Goal: Obtain resource: Download file/media

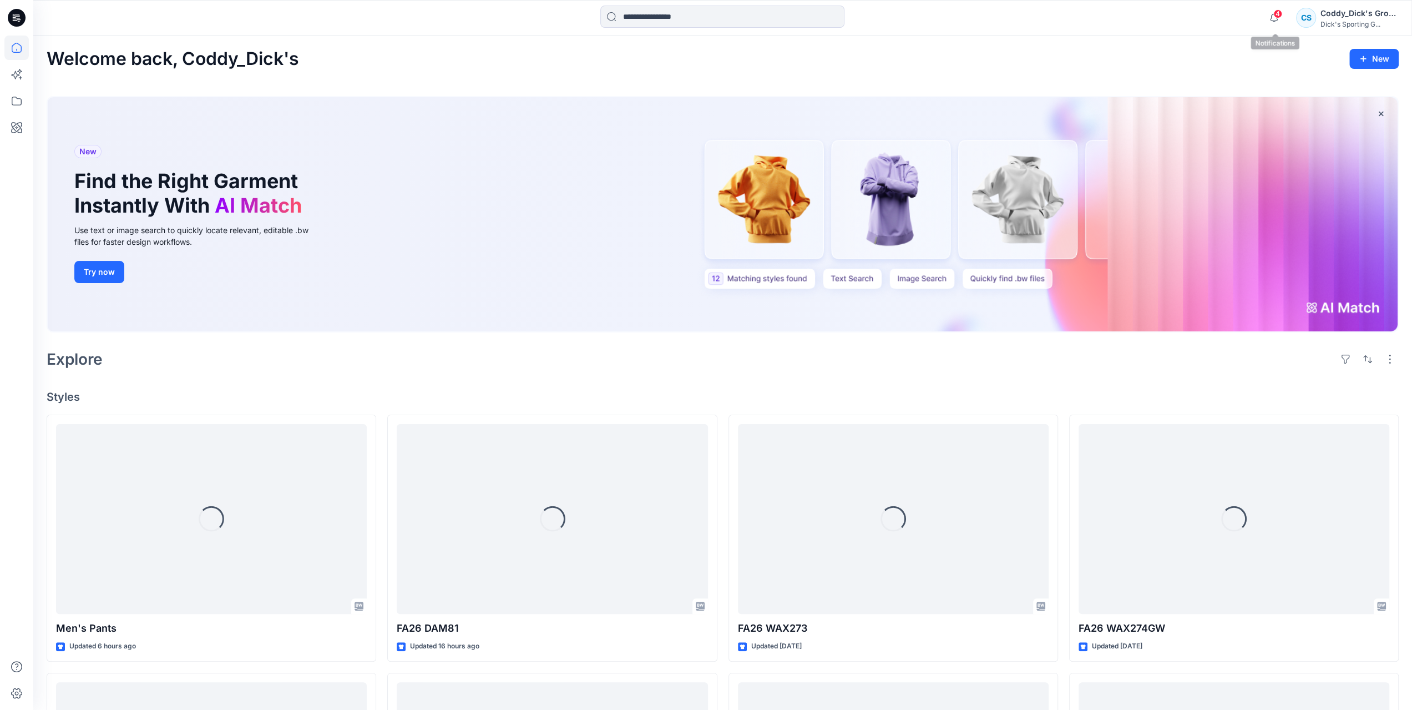
click at [1282, 12] on span "4" at bounding box center [1277, 13] width 9 height 9
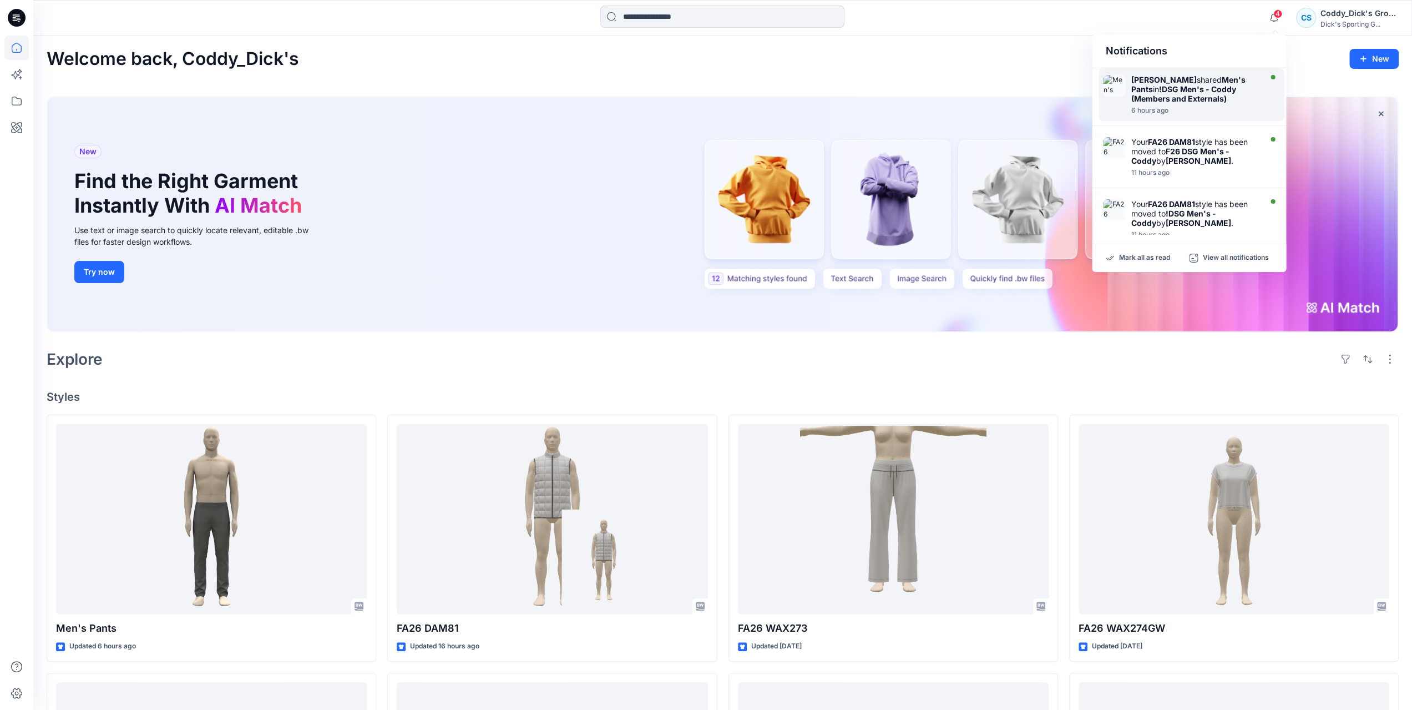
click at [1193, 100] on strong "!DSG Men's - Coddy (Members and Externals)" at bounding box center [1183, 93] width 105 height 19
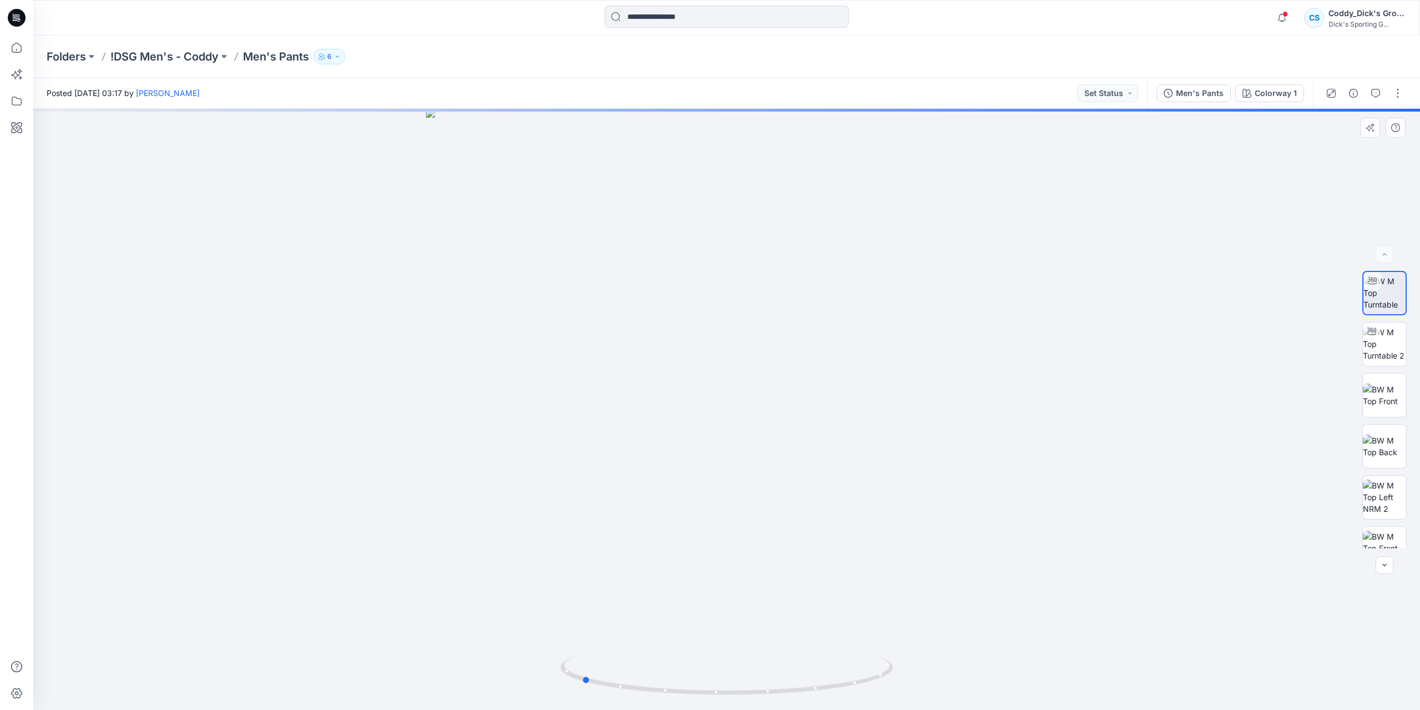
drag, startPoint x: 832, startPoint y: 494, endPoint x: 675, endPoint y: 504, distance: 157.3
click at [675, 504] on div at bounding box center [726, 409] width 1387 height 601
drag, startPoint x: 771, startPoint y: 469, endPoint x: 650, endPoint y: 473, distance: 120.5
click at [650, 473] on img at bounding box center [727, 344] width 883 height 731
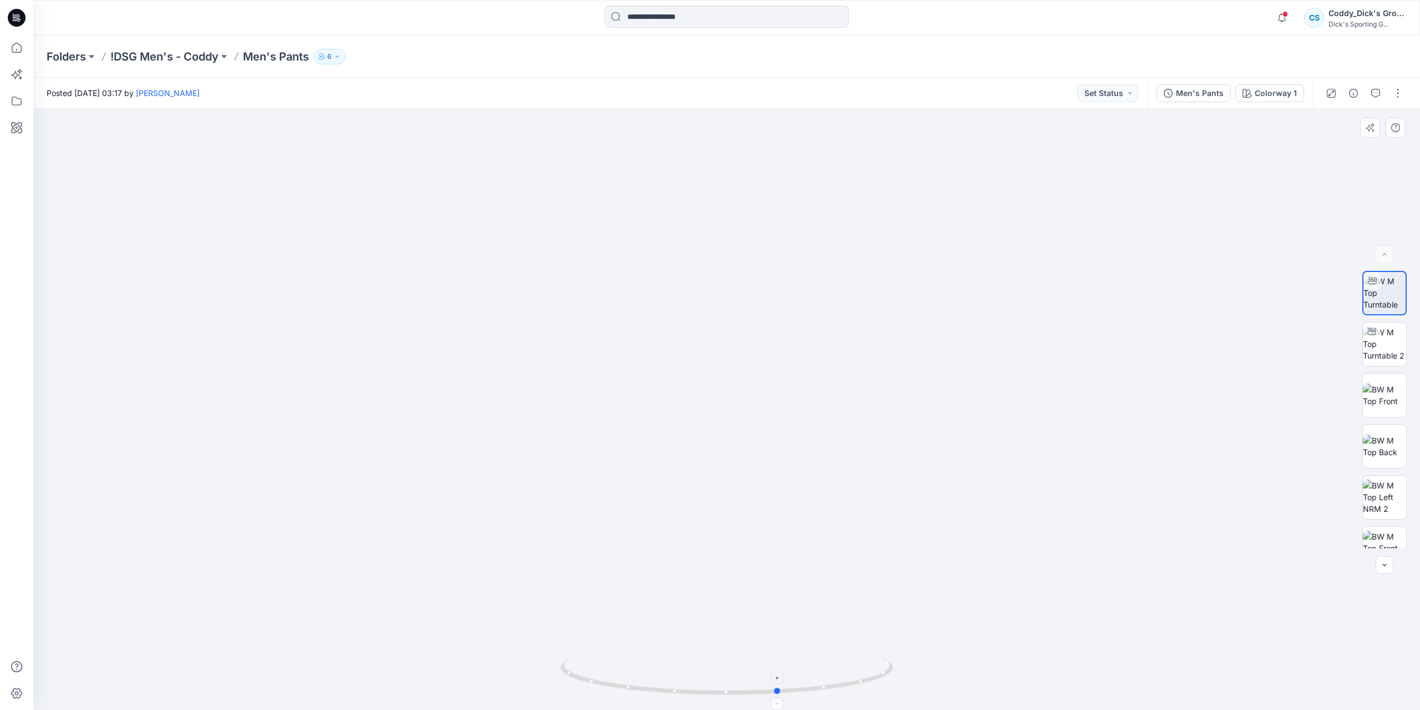
drag, startPoint x: 826, startPoint y: 688, endPoint x: 703, endPoint y: 680, distance: 123.5
click at [703, 680] on icon at bounding box center [728, 677] width 336 height 42
click at [219, 57] on p "!DSG Men's - Coddy" at bounding box center [164, 57] width 108 height 16
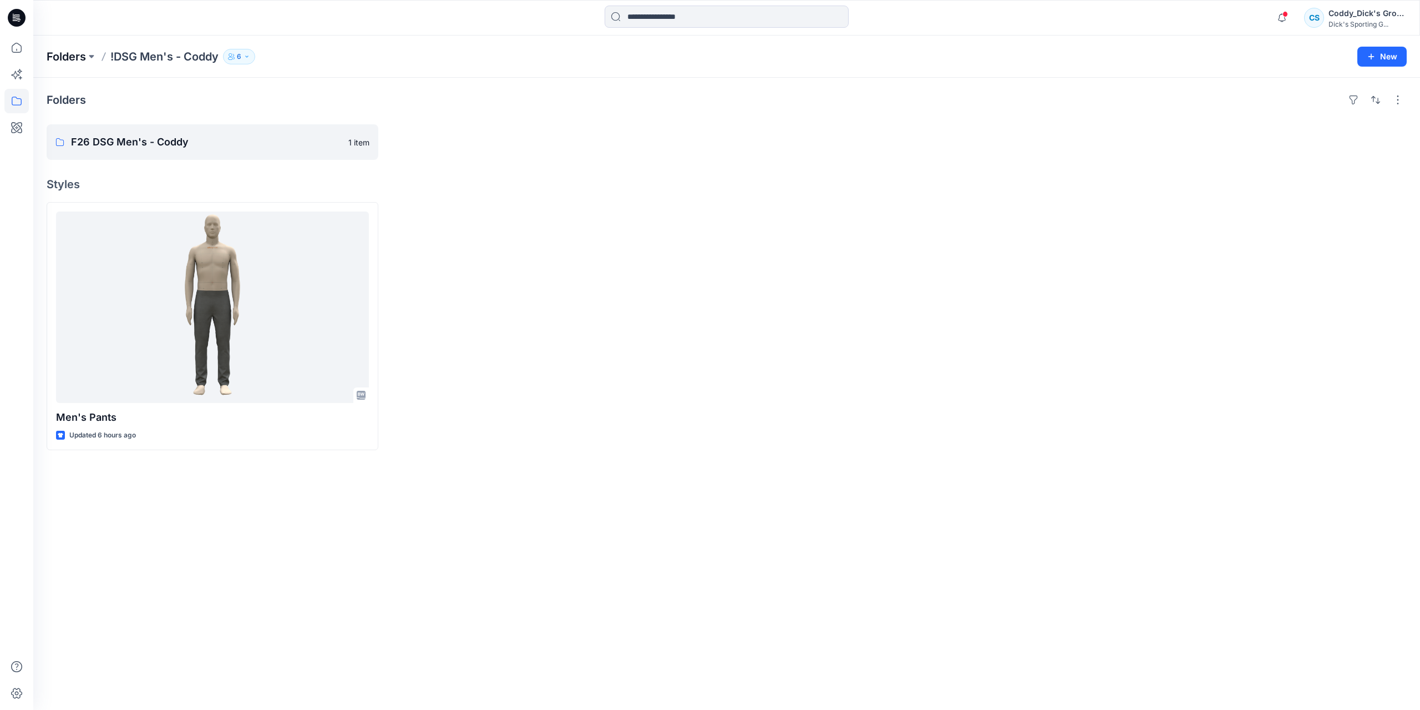
click at [73, 58] on p "Folders" at bounding box center [66, 57] width 39 height 16
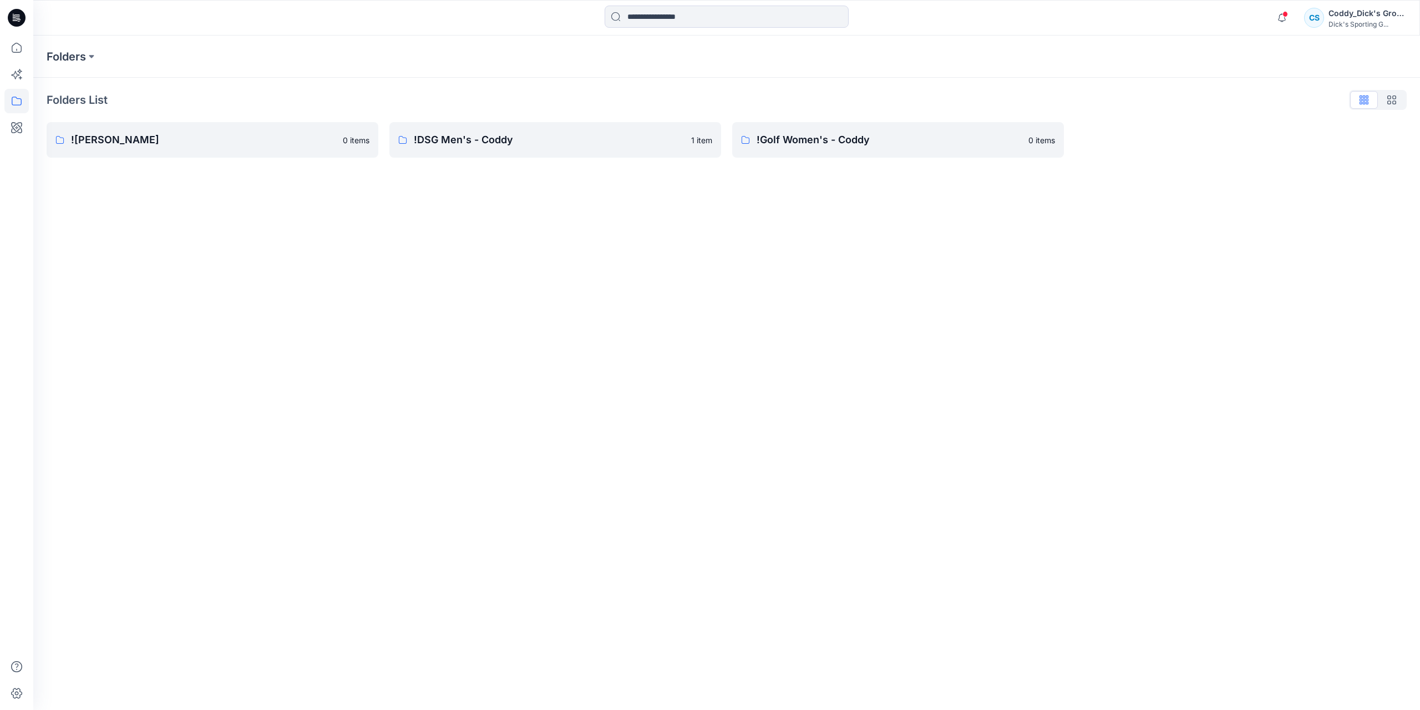
click at [190, 158] on div "Folders List ![PERSON_NAME] 0 items !DSG Men's - Coddy 1 item !Golf Women's - C…" at bounding box center [726, 124] width 1387 height 93
click at [301, 143] on p "![PERSON_NAME]" at bounding box center [203, 140] width 265 height 16
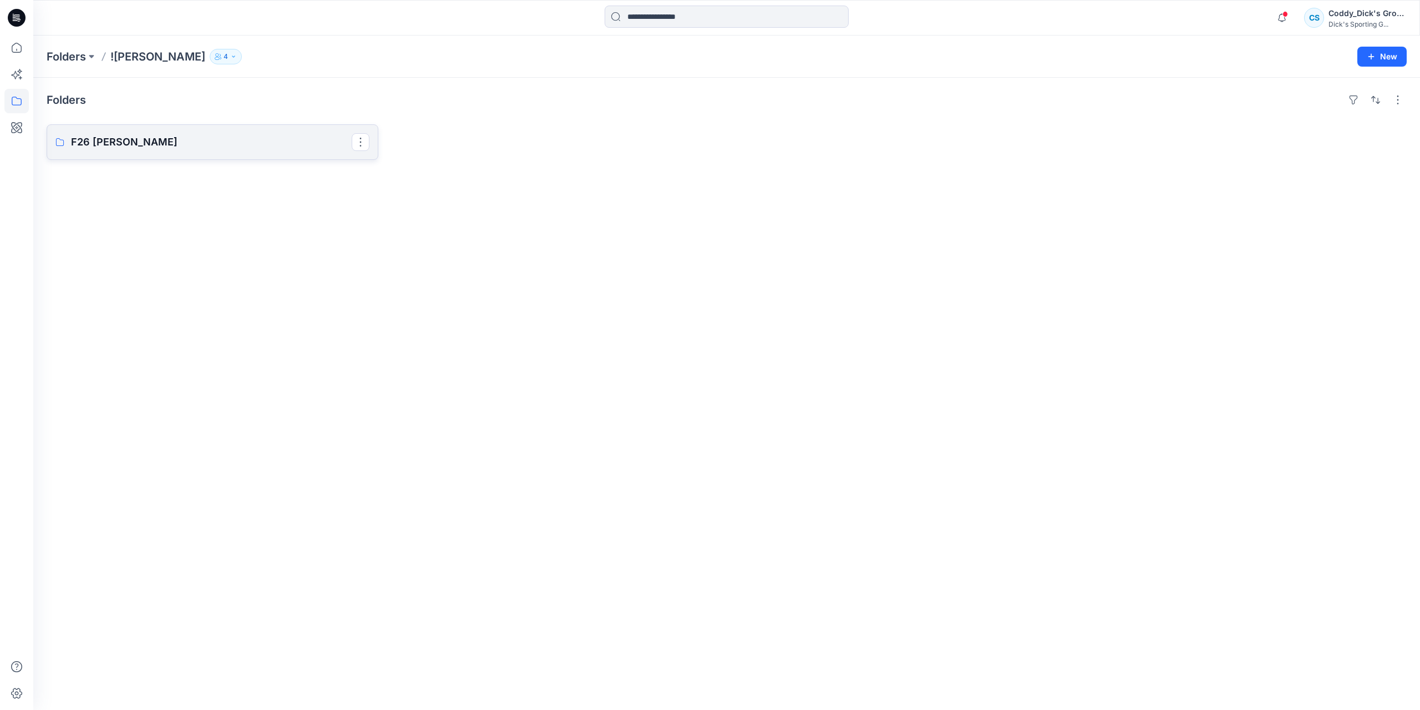
click at [192, 148] on p "F26 [PERSON_NAME]" at bounding box center [211, 142] width 281 height 16
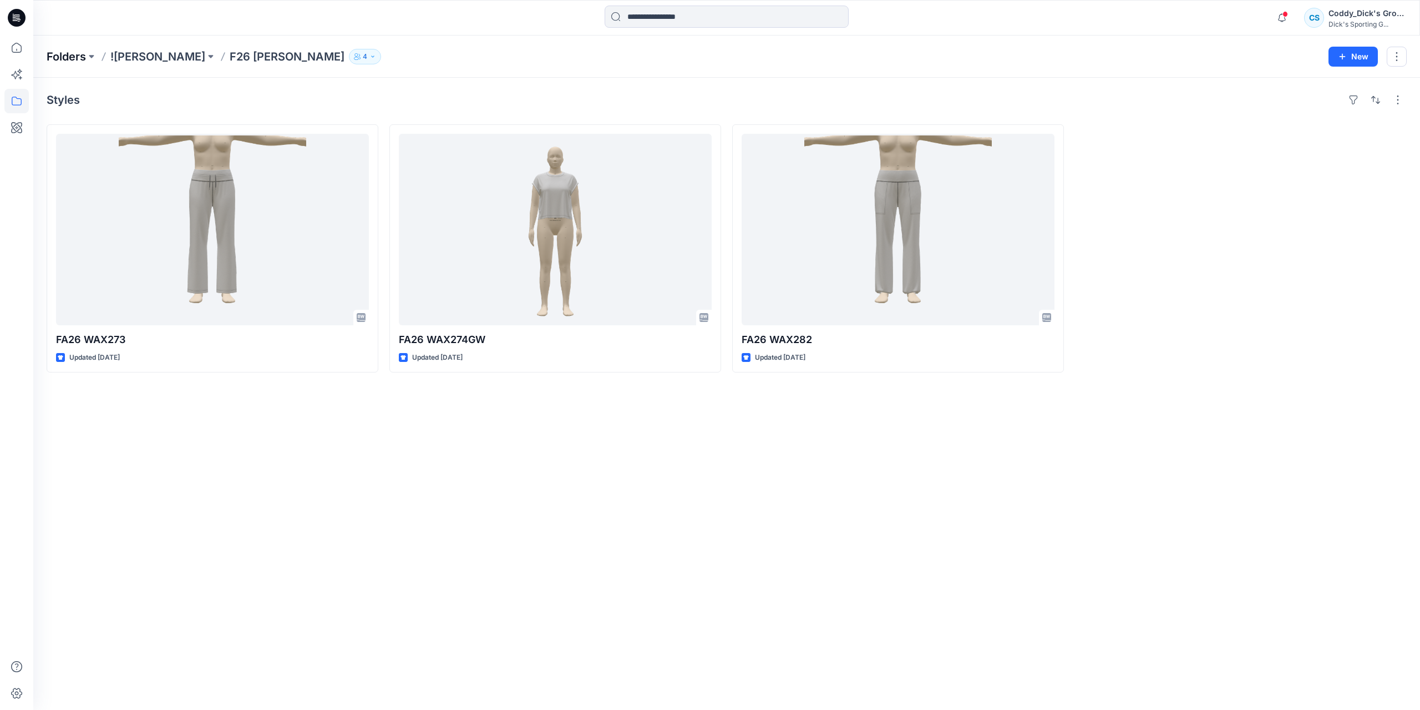
click at [70, 58] on p "Folders" at bounding box center [66, 57] width 39 height 16
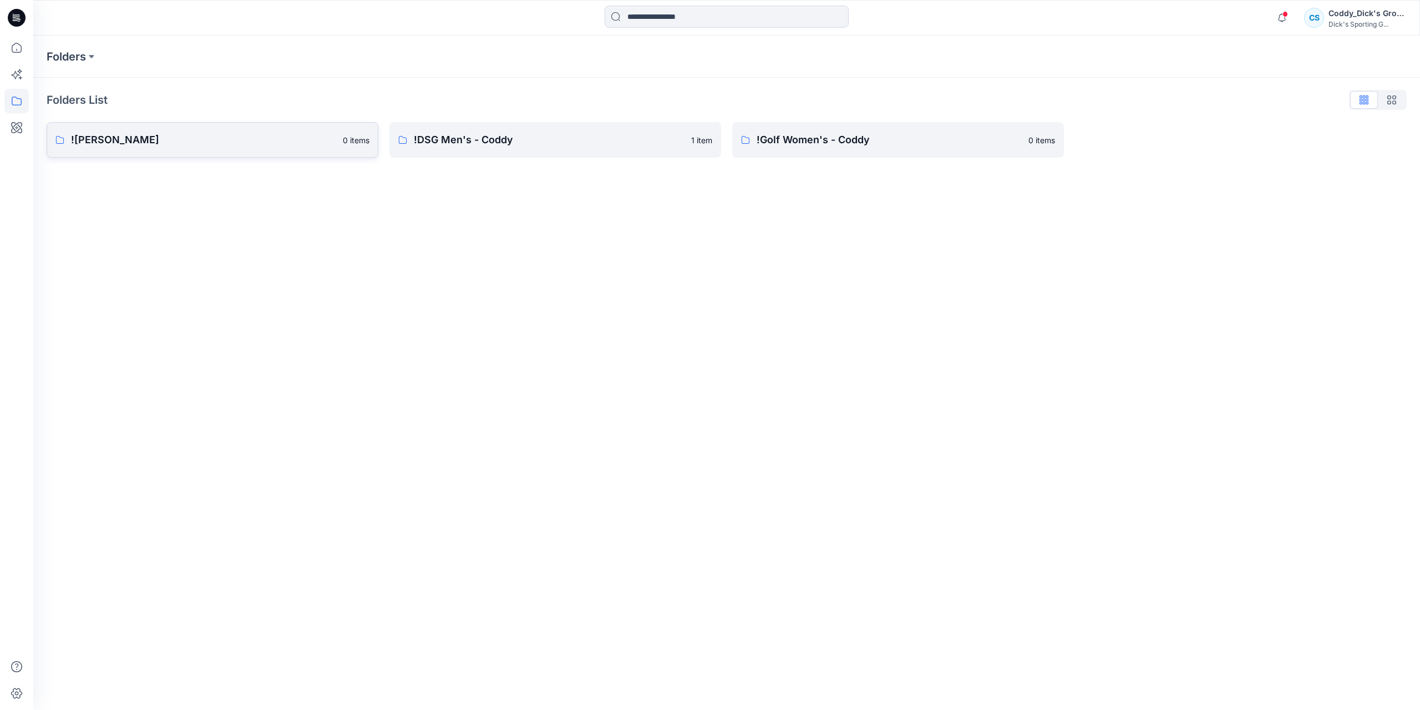
click at [274, 133] on p "![PERSON_NAME]" at bounding box center [203, 140] width 265 height 16
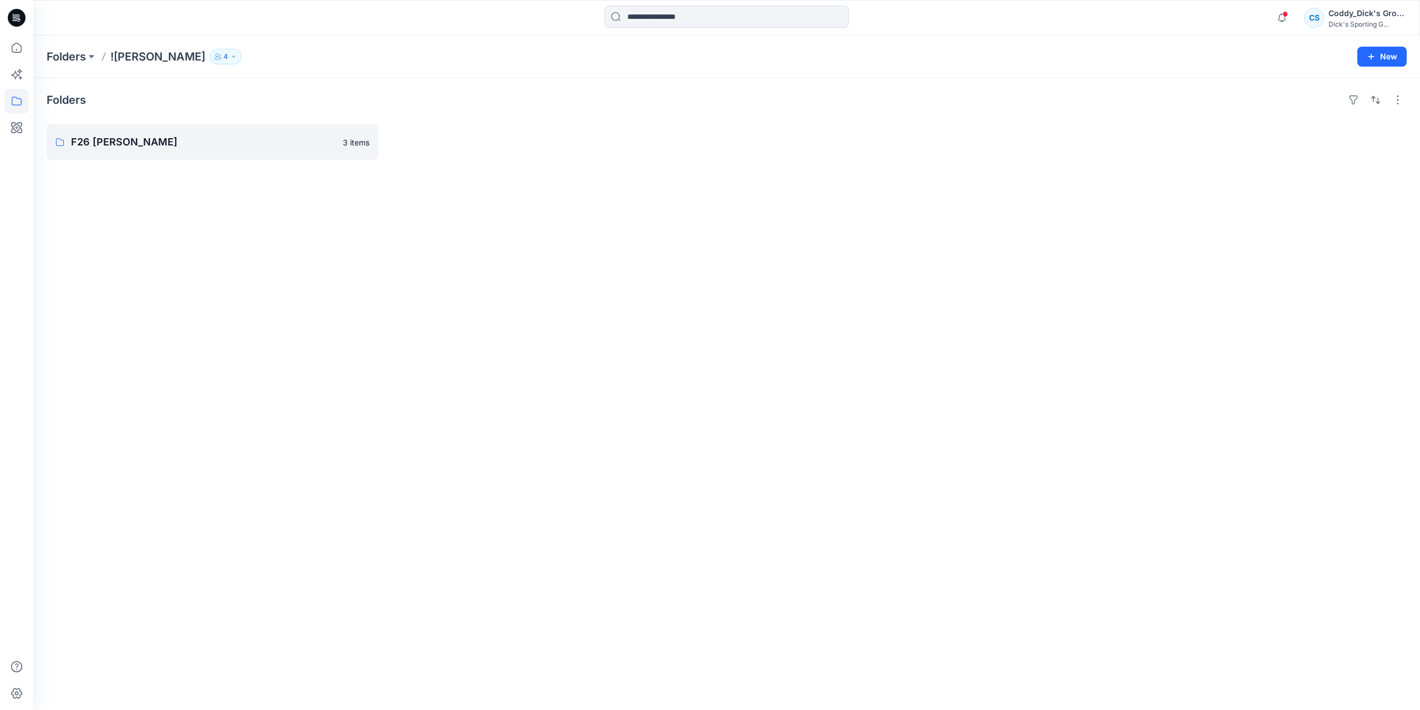
click at [273, 161] on div "Folders F26 [PERSON_NAME] 3 items" at bounding box center [726, 394] width 1387 height 632
click at [242, 160] on div "Folders F26 [PERSON_NAME] 3 items" at bounding box center [726, 394] width 1387 height 632
click at [78, 58] on p "Folders" at bounding box center [66, 57] width 39 height 16
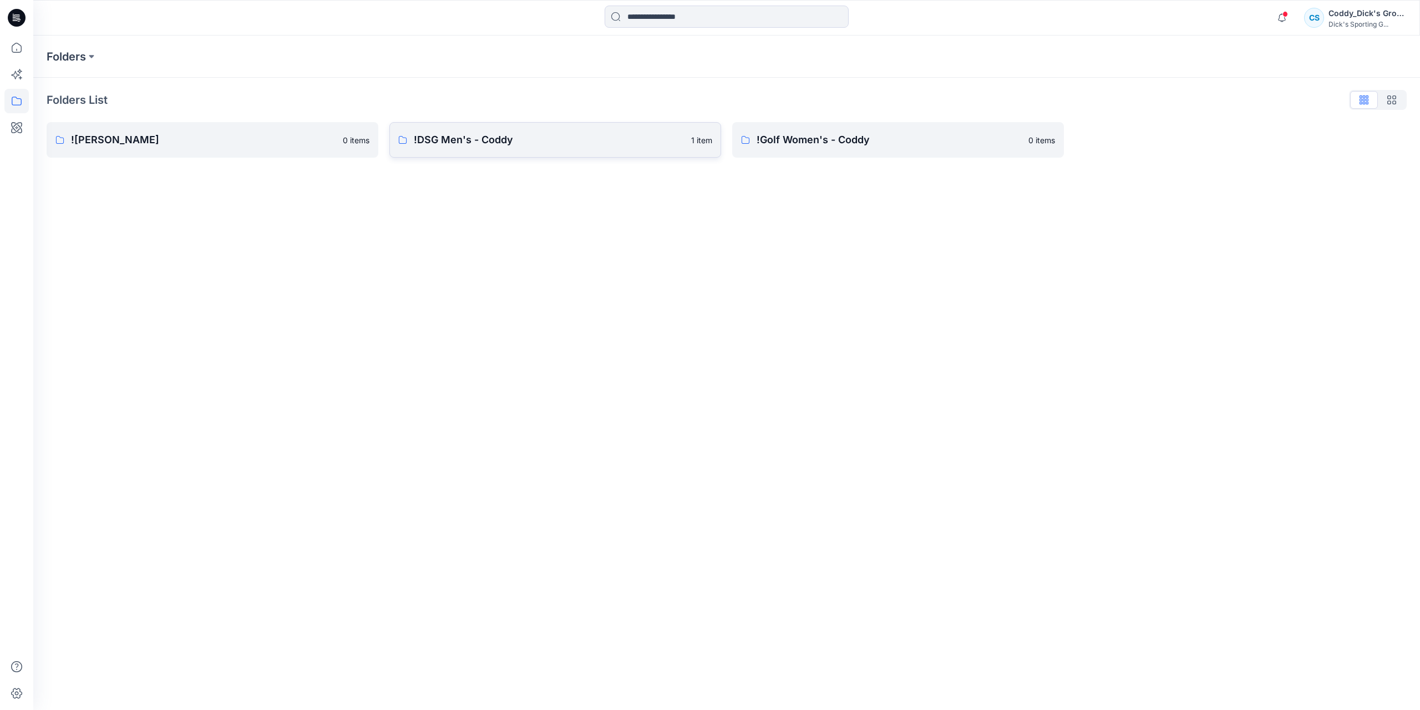
click at [600, 152] on link "!DSG Men's - Coddy 1 item" at bounding box center [555, 140] width 332 height 36
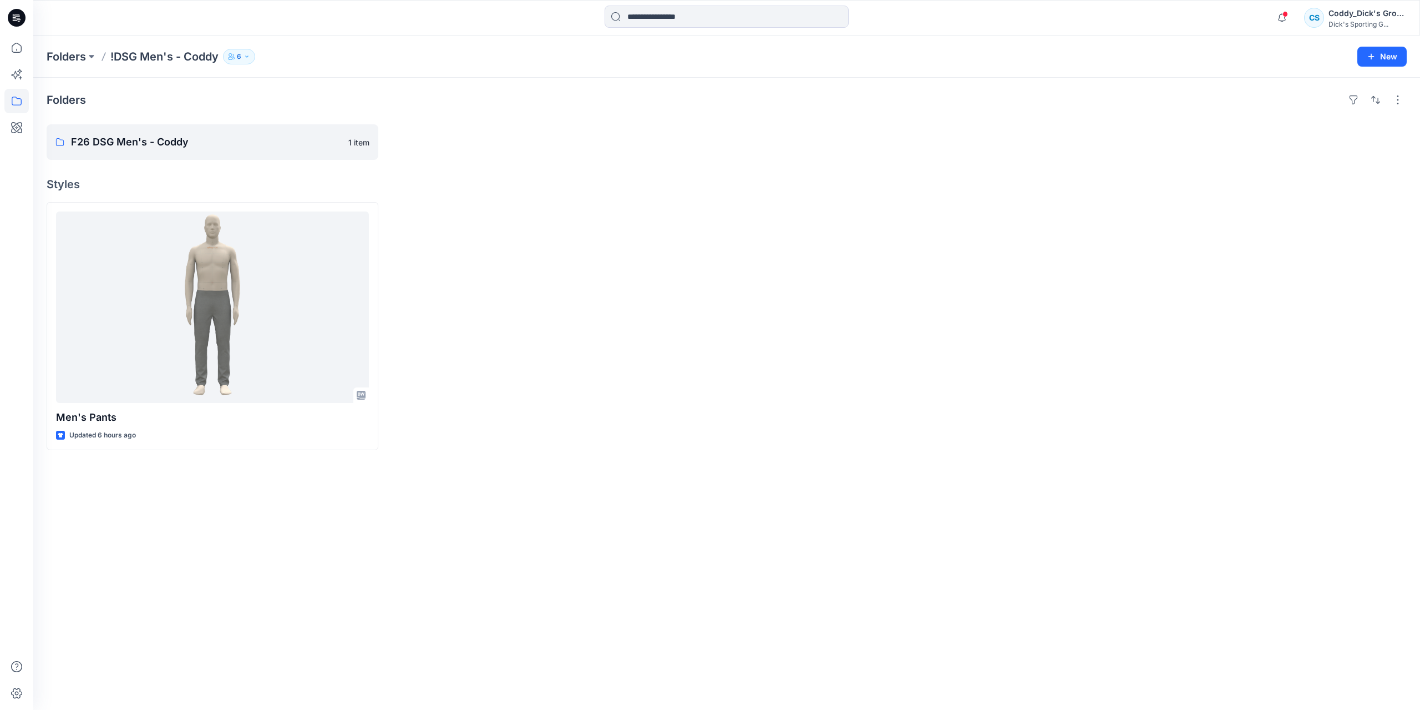
click at [600, 152] on div at bounding box center [555, 142] width 332 height 36
click at [85, 55] on div "Folders !DSG Men's - Coddy 6" at bounding box center [684, 57] width 1274 height 16
click at [92, 55] on button at bounding box center [91, 57] width 11 height 16
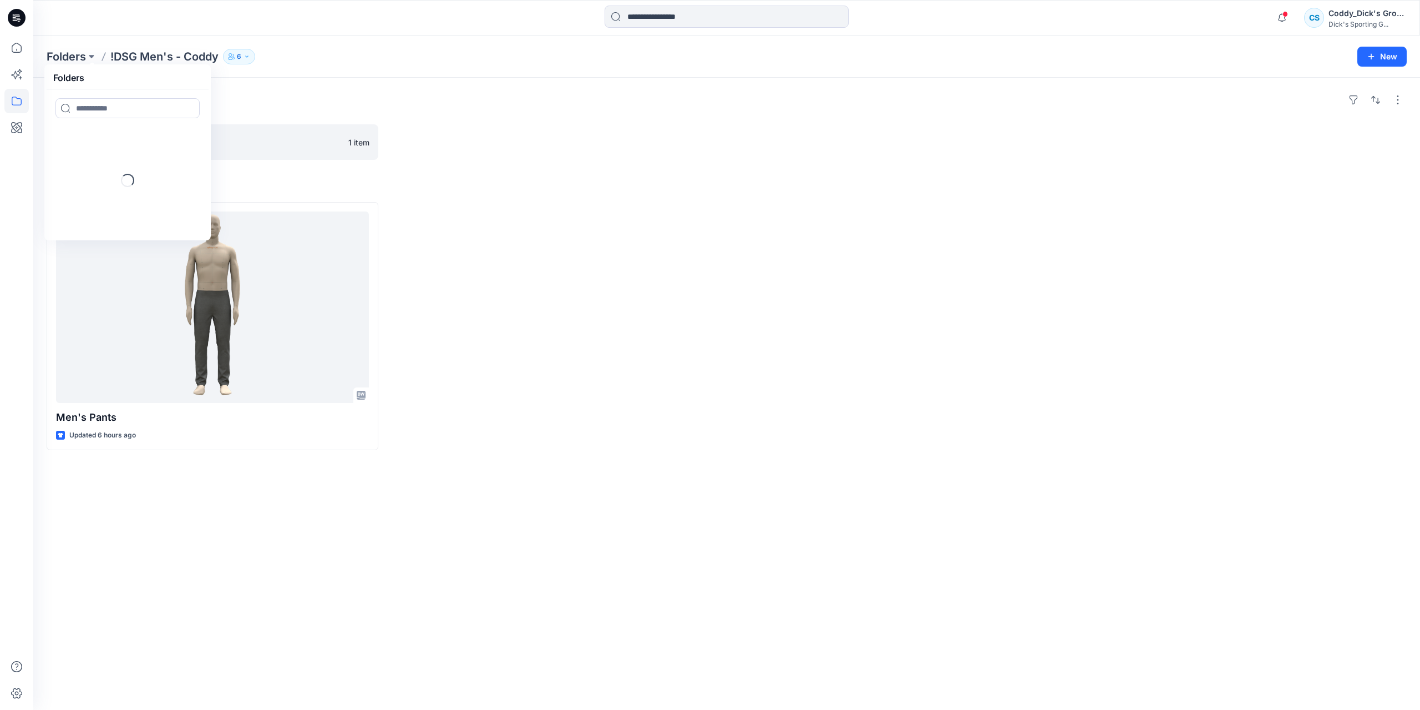
click at [599, 124] on div at bounding box center [555, 142] width 332 height 36
click at [75, 53] on p "Folders" at bounding box center [66, 57] width 39 height 16
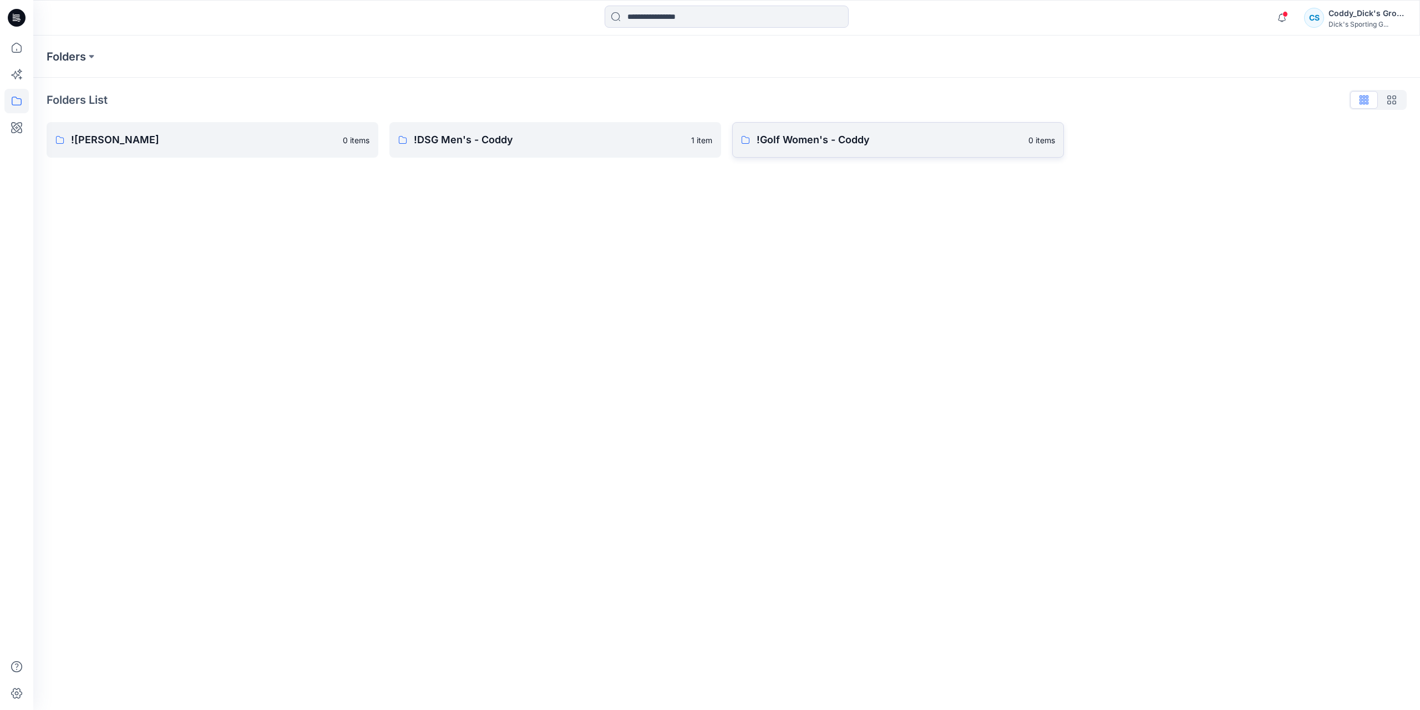
click at [862, 134] on p "!Golf Women's - Coddy" at bounding box center [889, 140] width 265 height 16
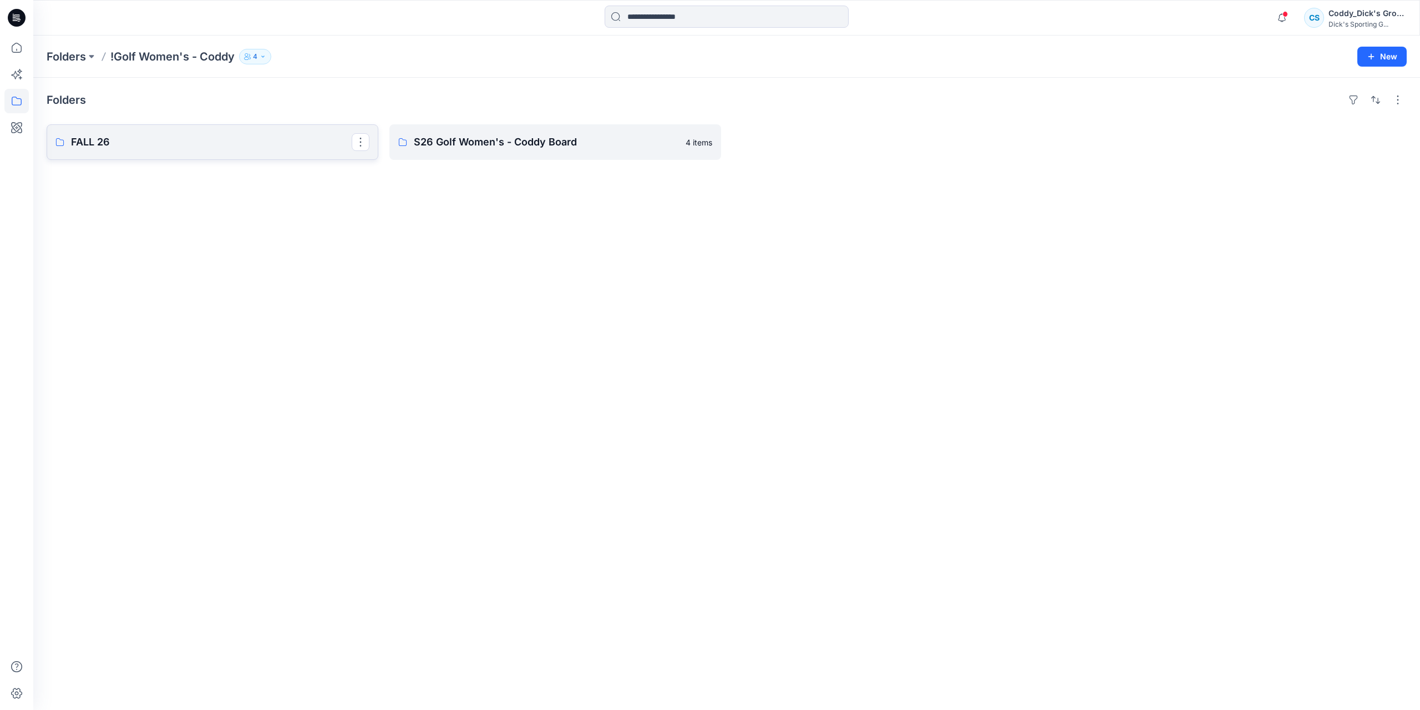
click at [276, 151] on link "FALL 26" at bounding box center [213, 142] width 332 height 36
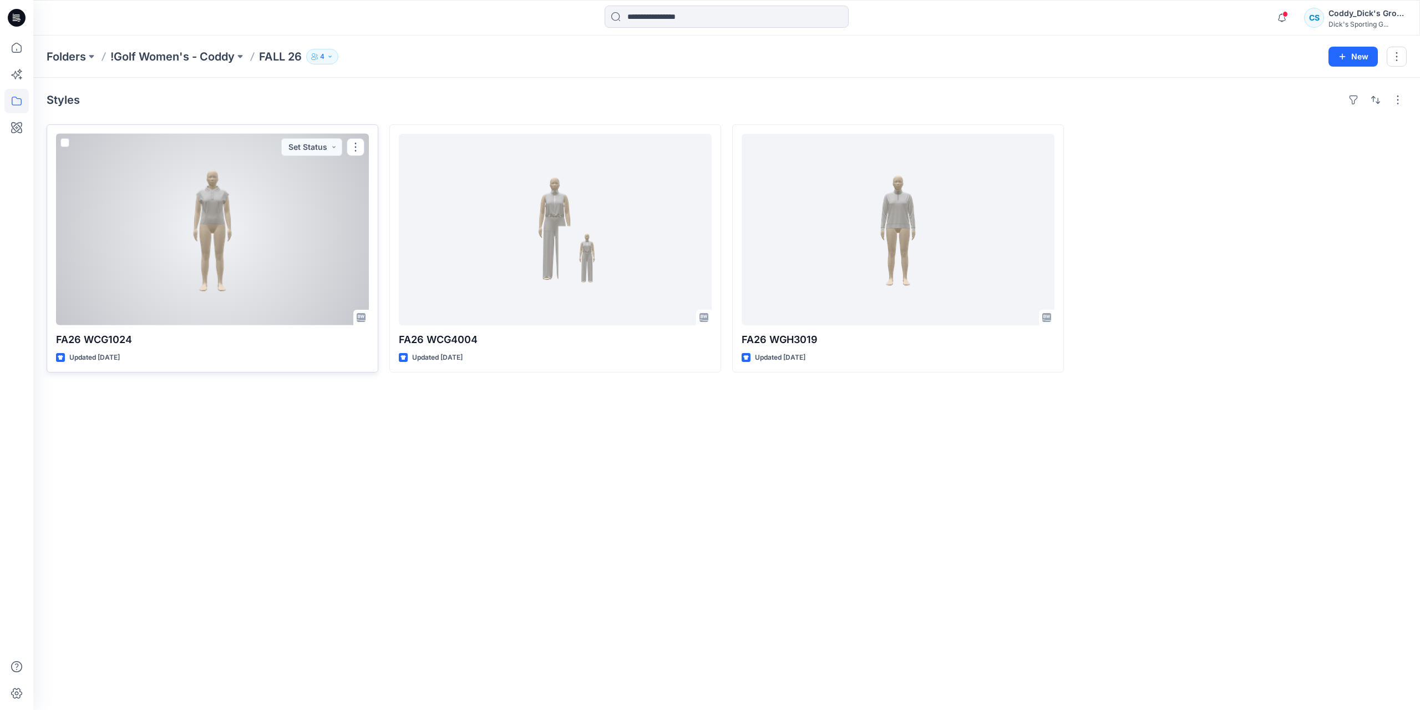
click at [280, 249] on div at bounding box center [212, 229] width 313 height 191
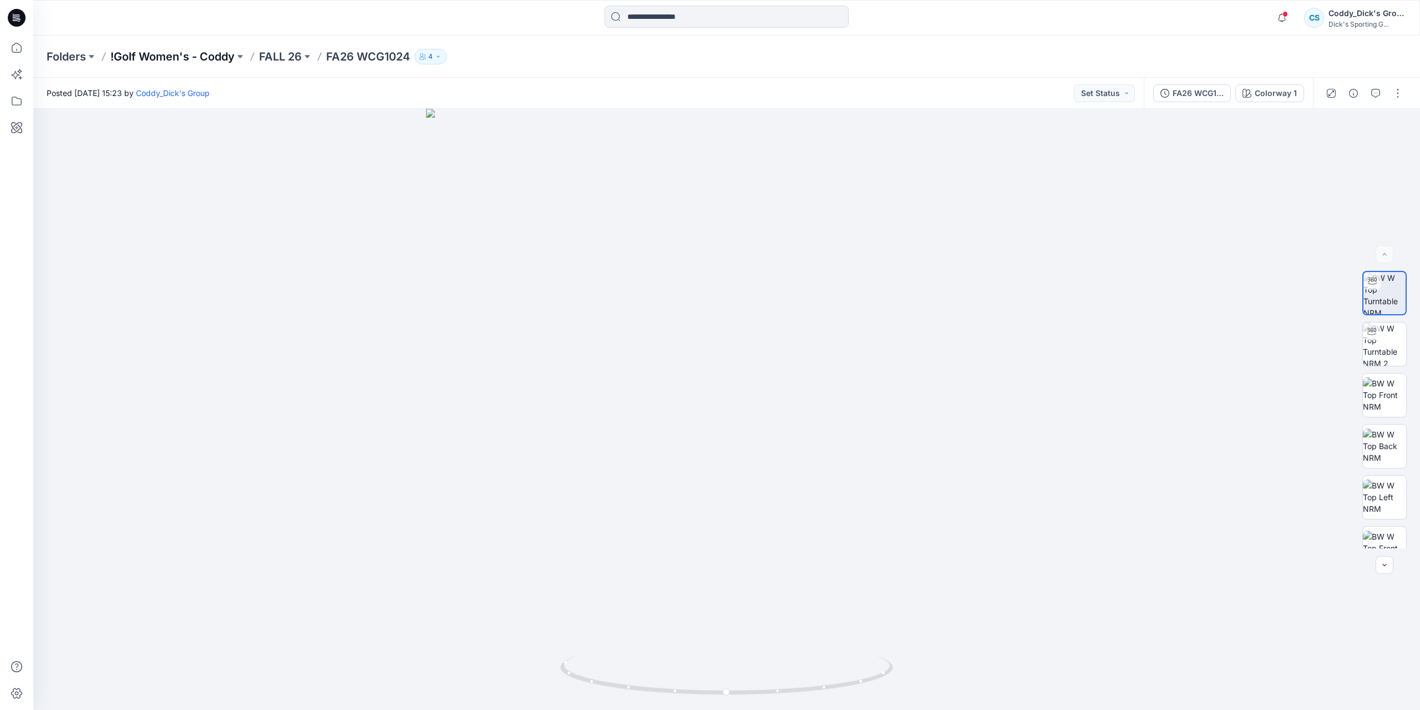
click at [164, 57] on p "!Golf Women's - Coddy" at bounding box center [172, 57] width 124 height 16
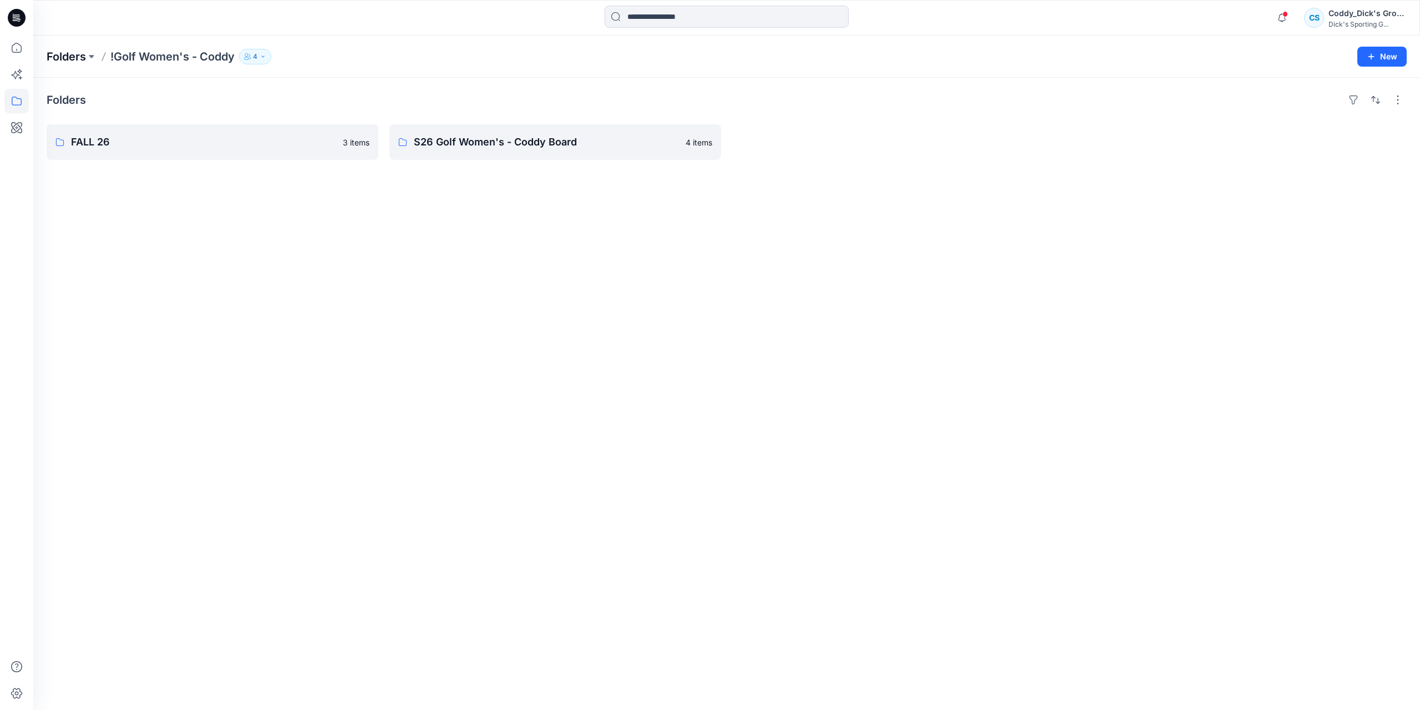
click at [80, 54] on p "Folders" at bounding box center [66, 57] width 39 height 16
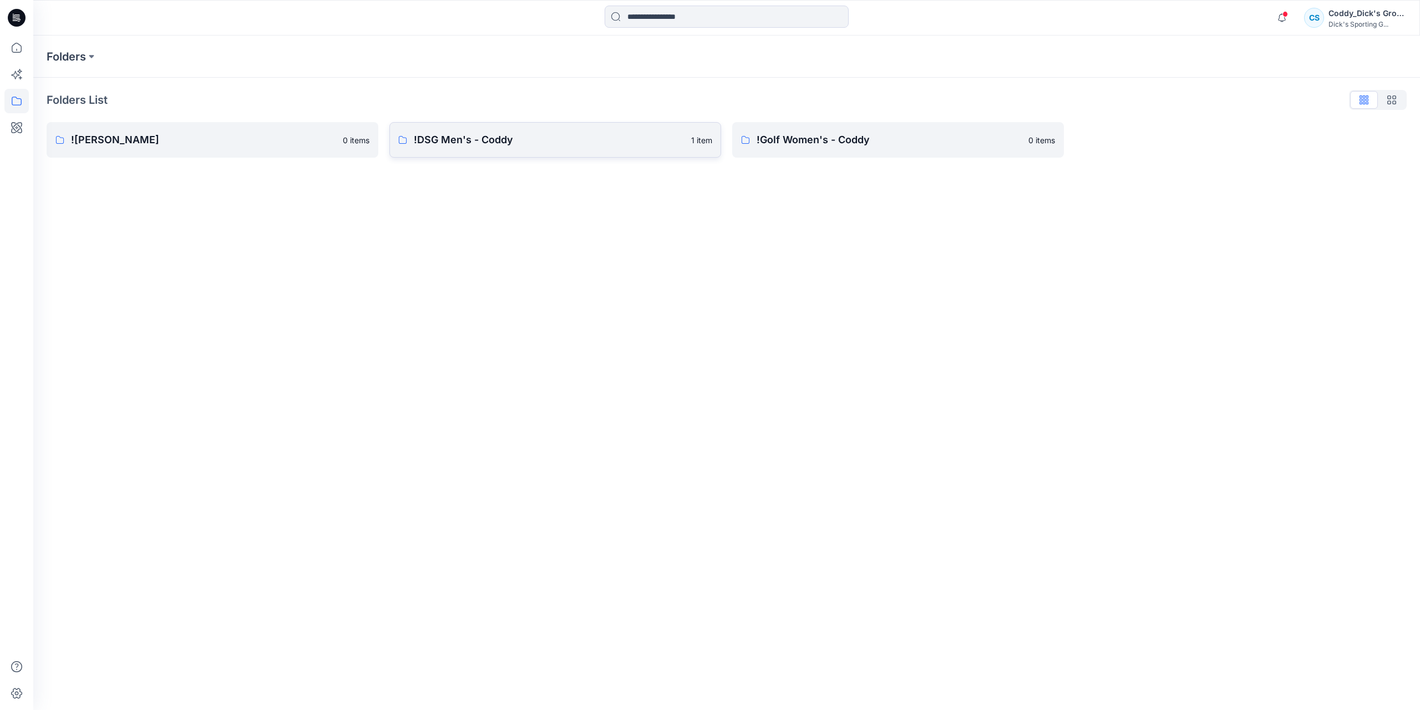
click at [595, 144] on p "!DSG Men's - Coddy" at bounding box center [549, 140] width 271 height 16
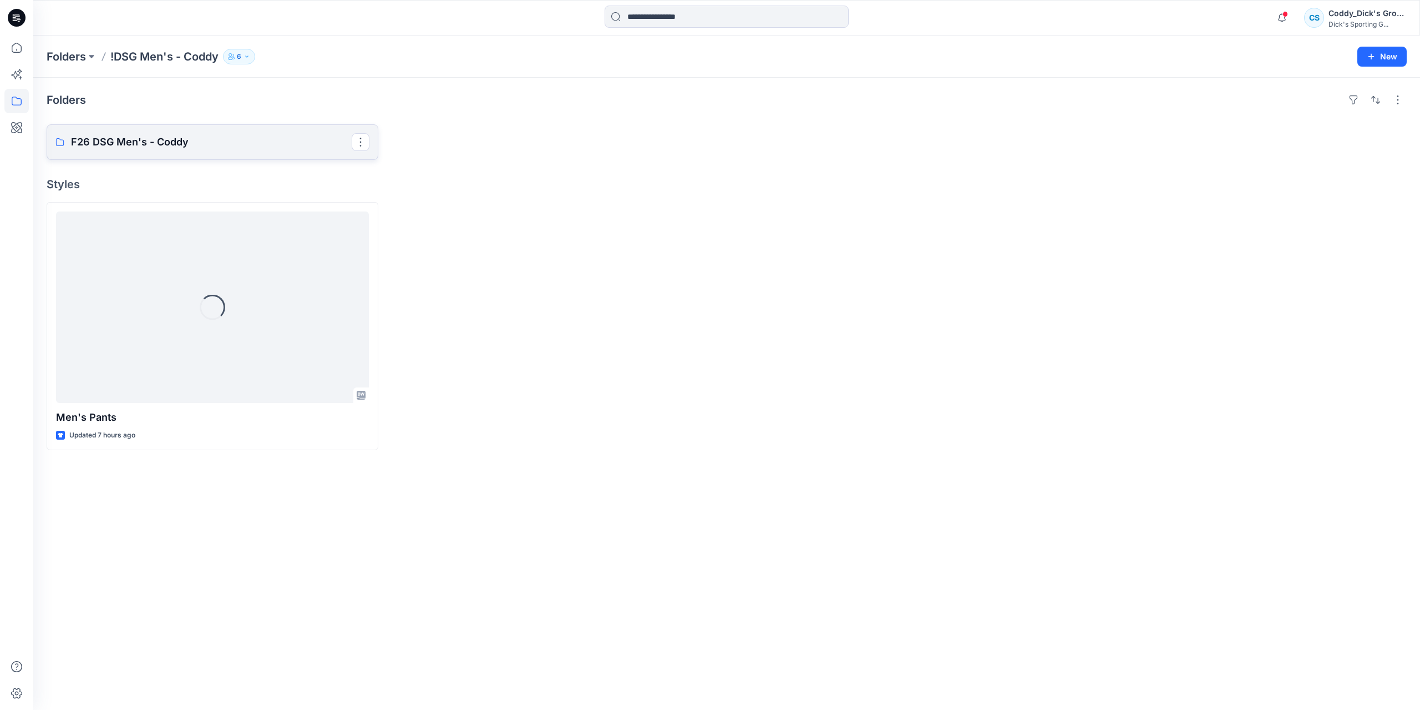
click at [230, 154] on link "F26 DSG Men's - Coddy" at bounding box center [213, 142] width 332 height 36
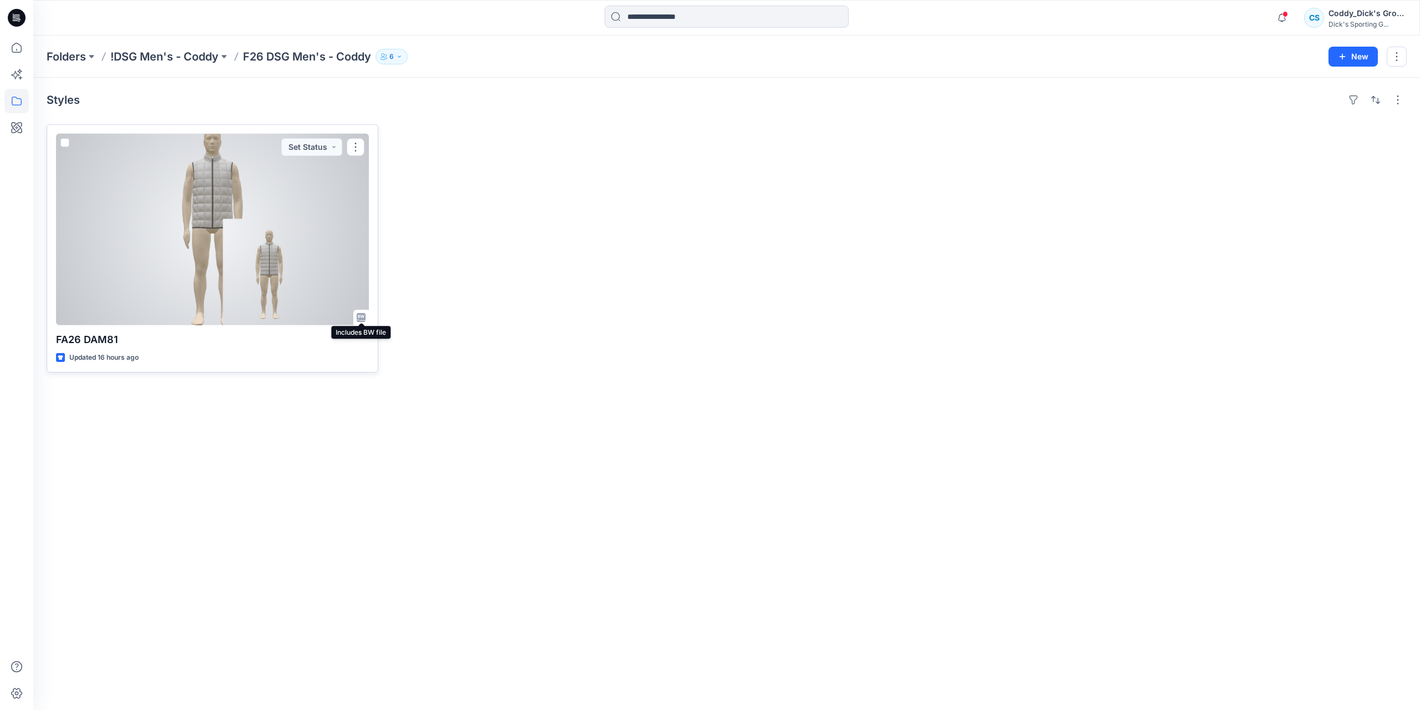
click at [361, 318] on icon at bounding box center [361, 317] width 9 height 9
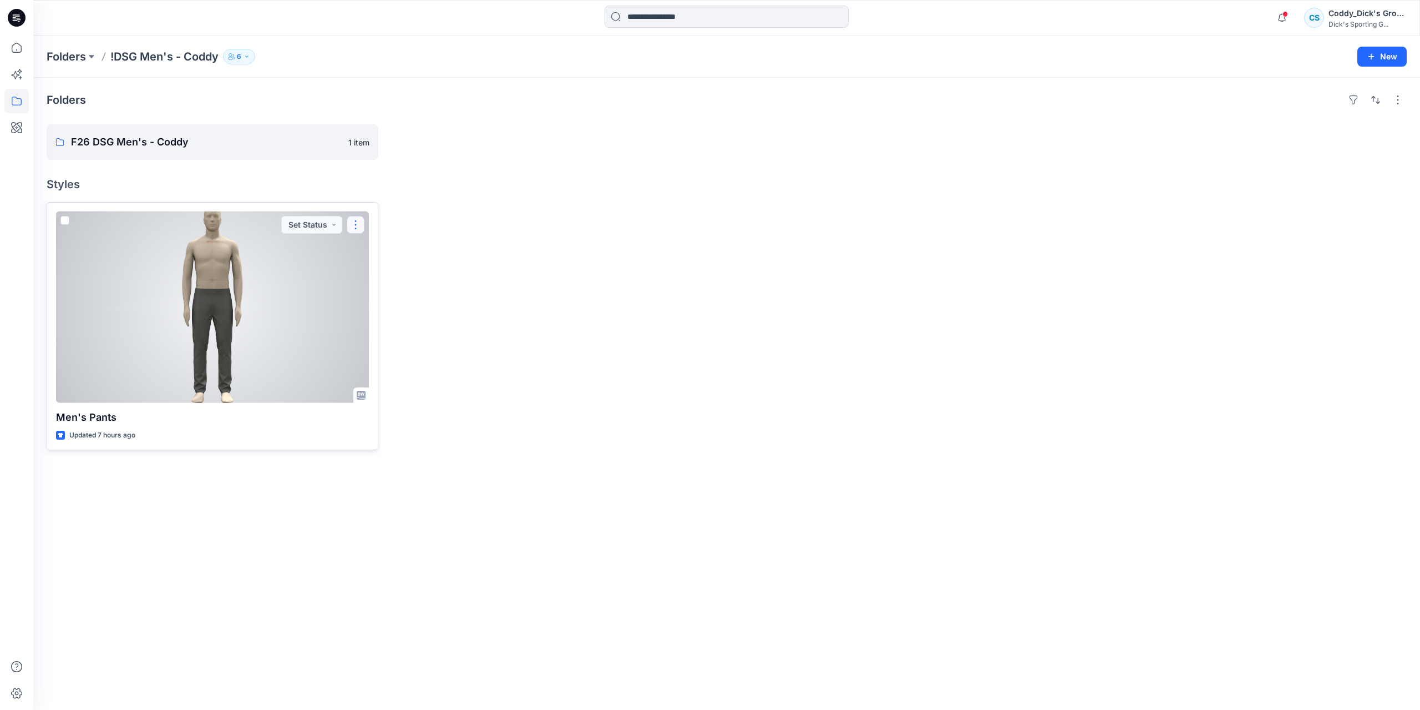
click at [357, 224] on button "button" at bounding box center [356, 225] width 18 height 18
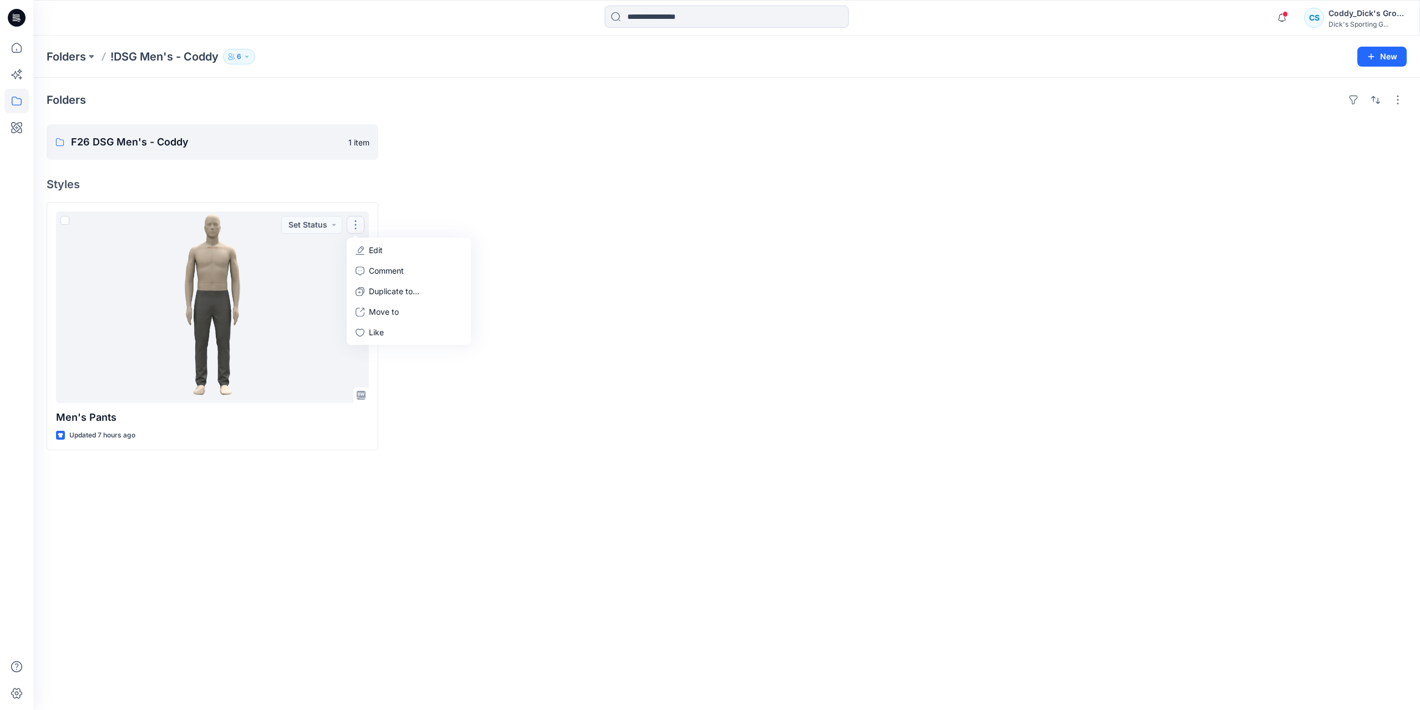
click at [453, 463] on div "Folders F26 DSG Men's - Coddy 1 item Styles Men's Pants Updated 7 hours ago Set…" at bounding box center [726, 394] width 1387 height 632
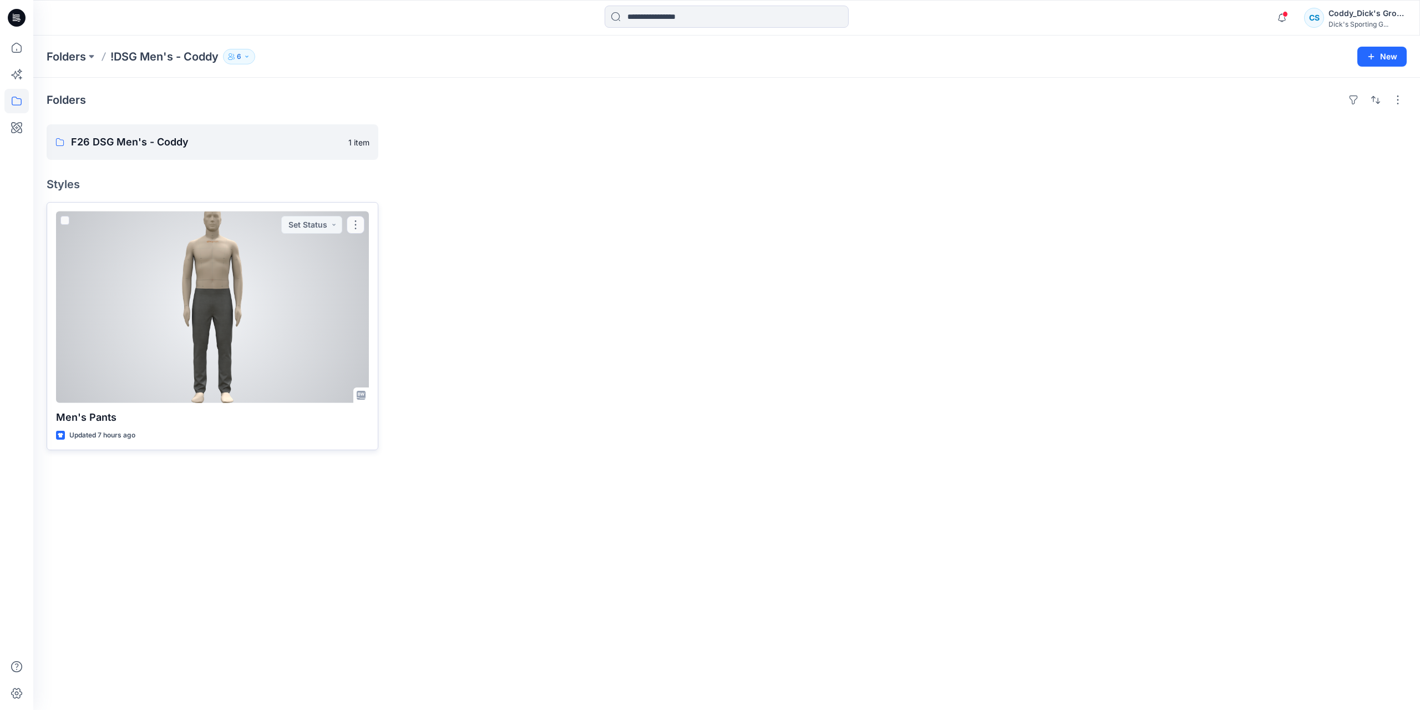
click at [255, 331] on div at bounding box center [212, 306] width 313 height 191
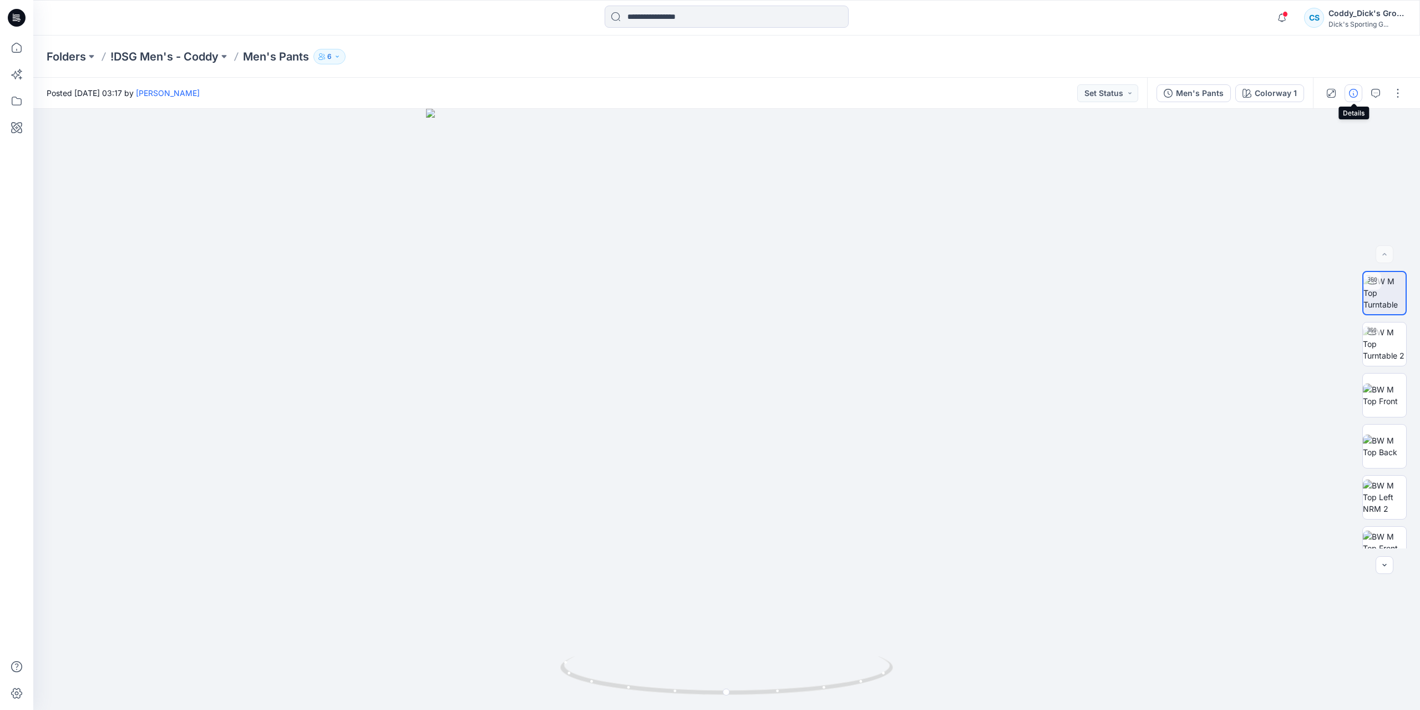
click at [1355, 90] on icon "button" at bounding box center [1353, 93] width 9 height 9
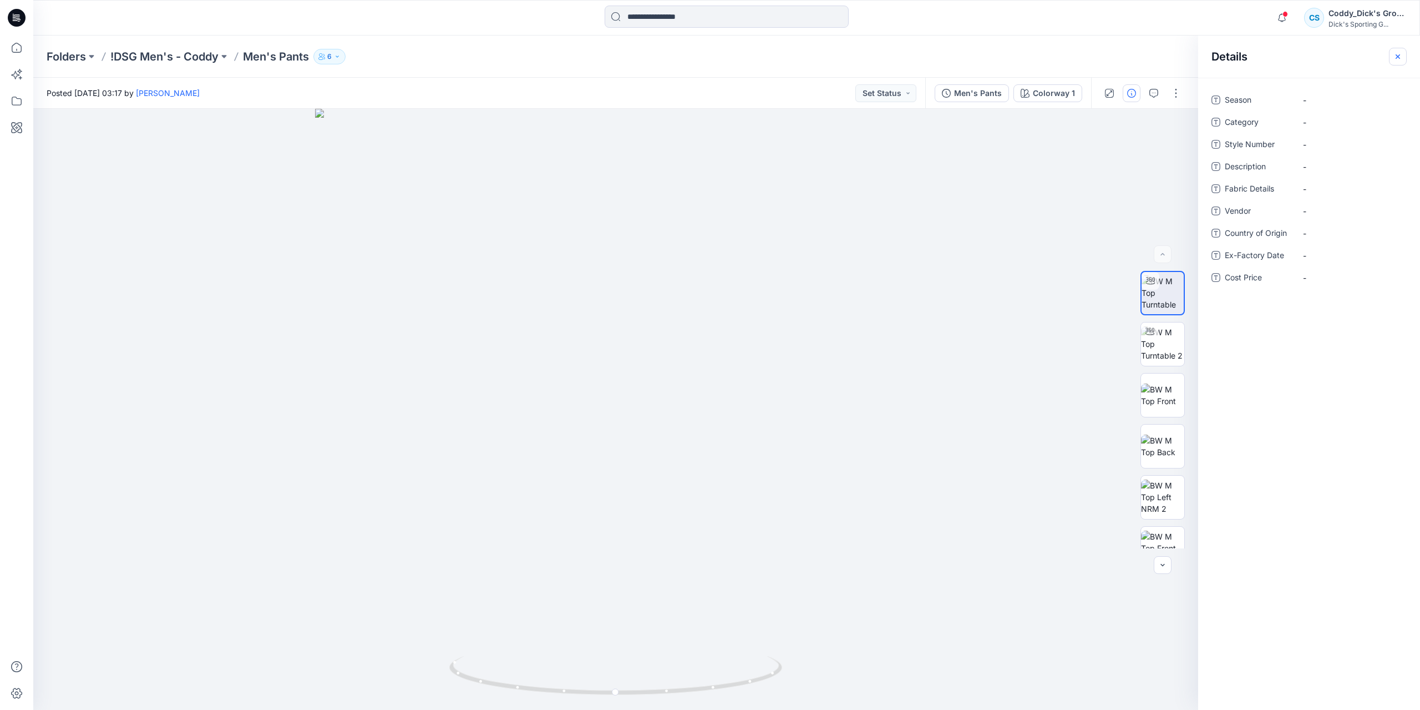
click at [1397, 58] on icon "button" at bounding box center [1398, 56] width 4 height 4
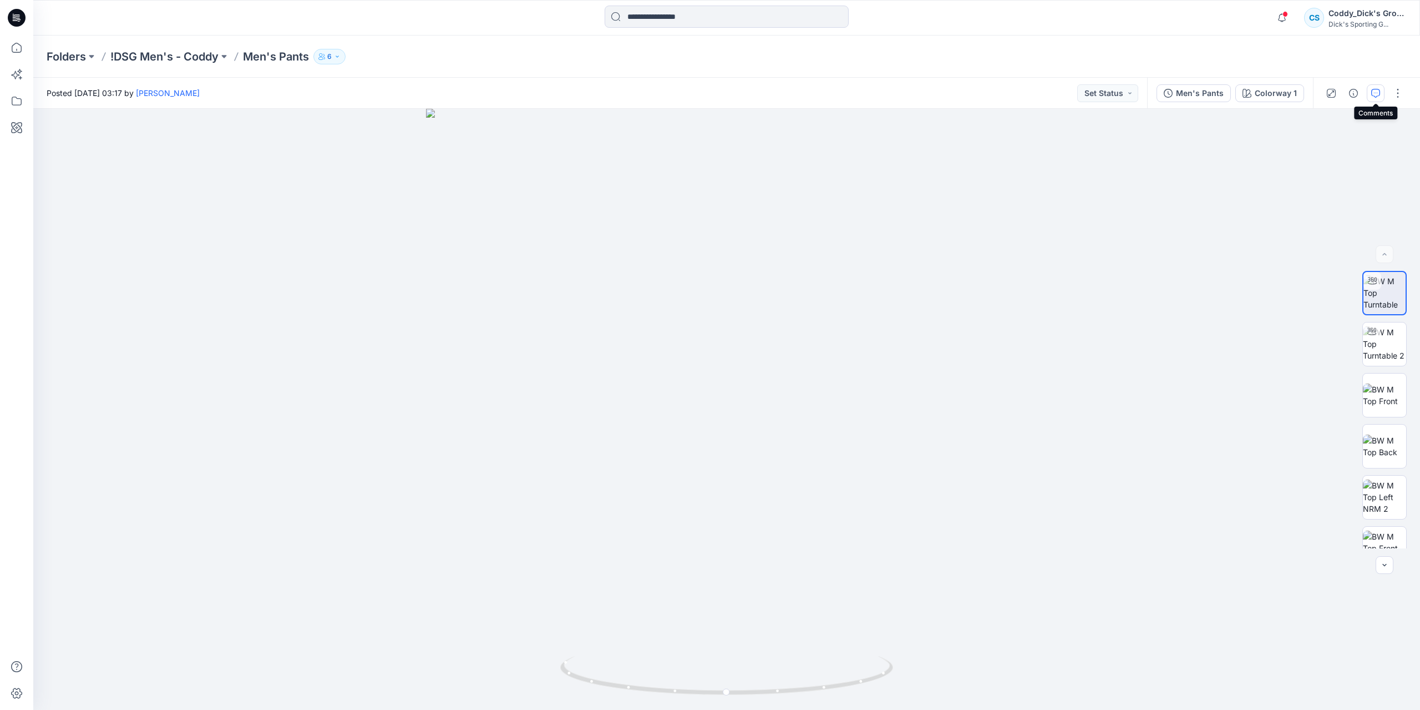
click at [1382, 95] on button "button" at bounding box center [1376, 93] width 18 height 18
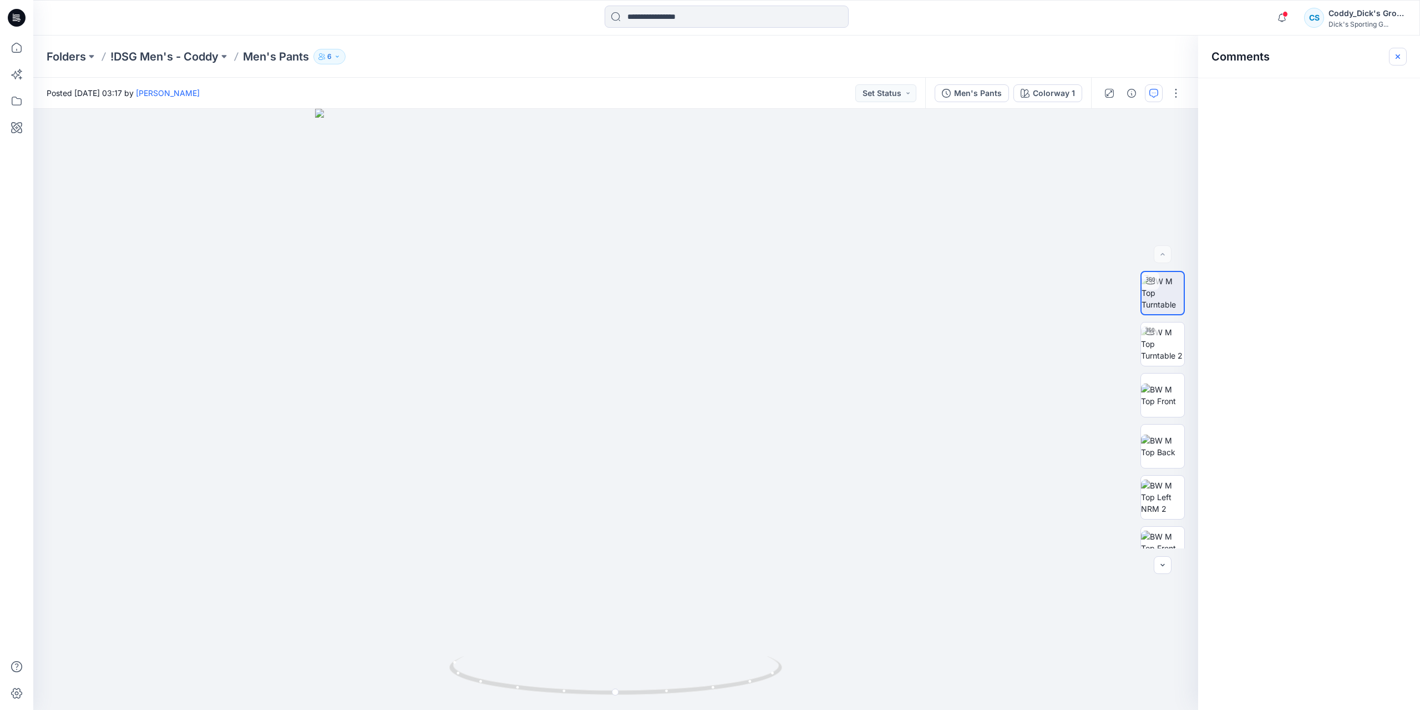
click at [1399, 55] on icon "button" at bounding box center [1398, 56] width 4 height 4
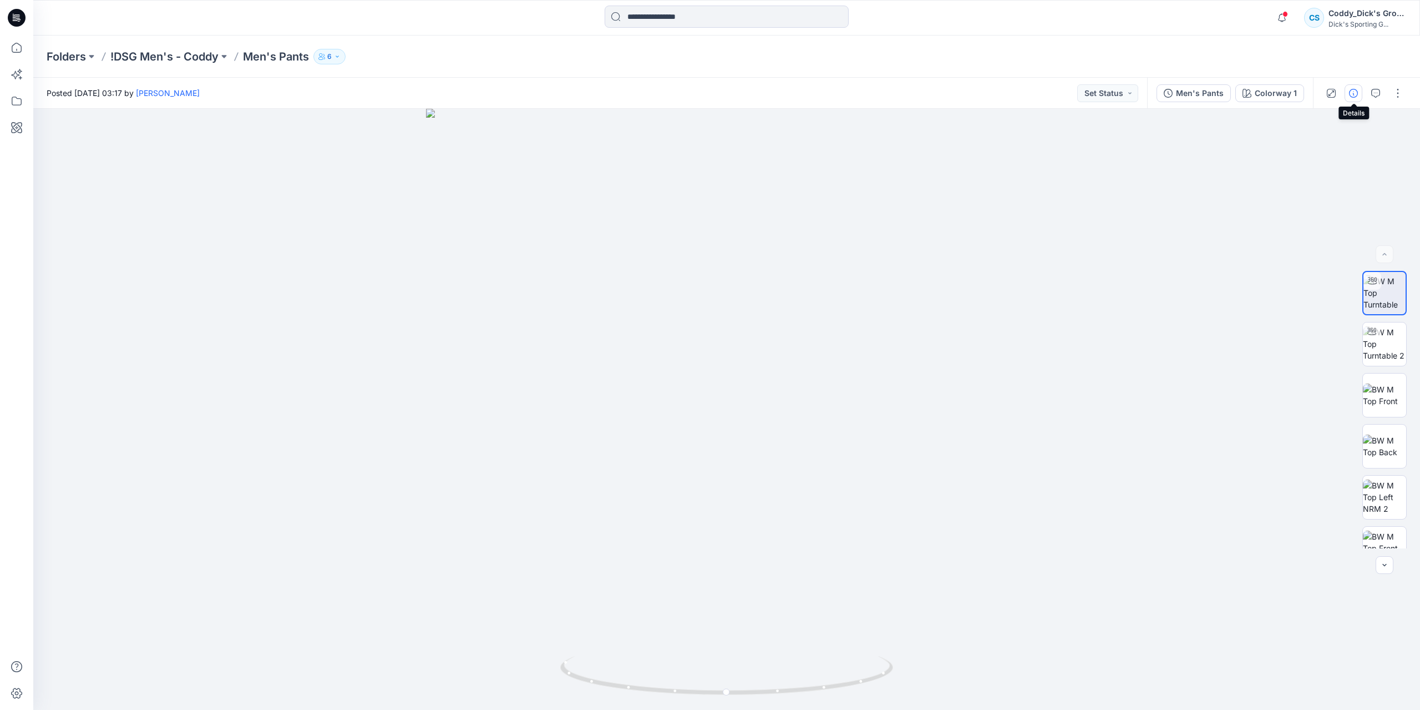
click at [1355, 94] on icon "button" at bounding box center [1353, 93] width 9 height 9
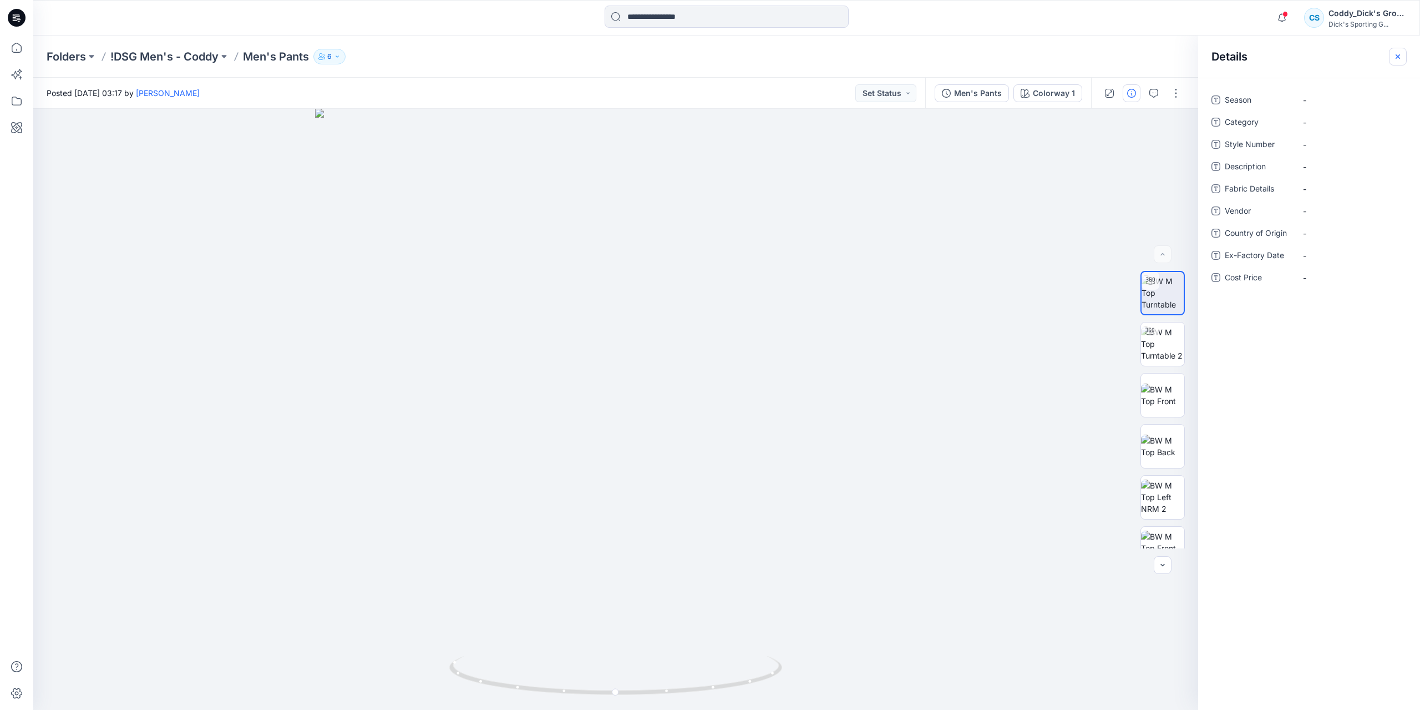
click at [1389, 58] on button "button" at bounding box center [1398, 57] width 18 height 18
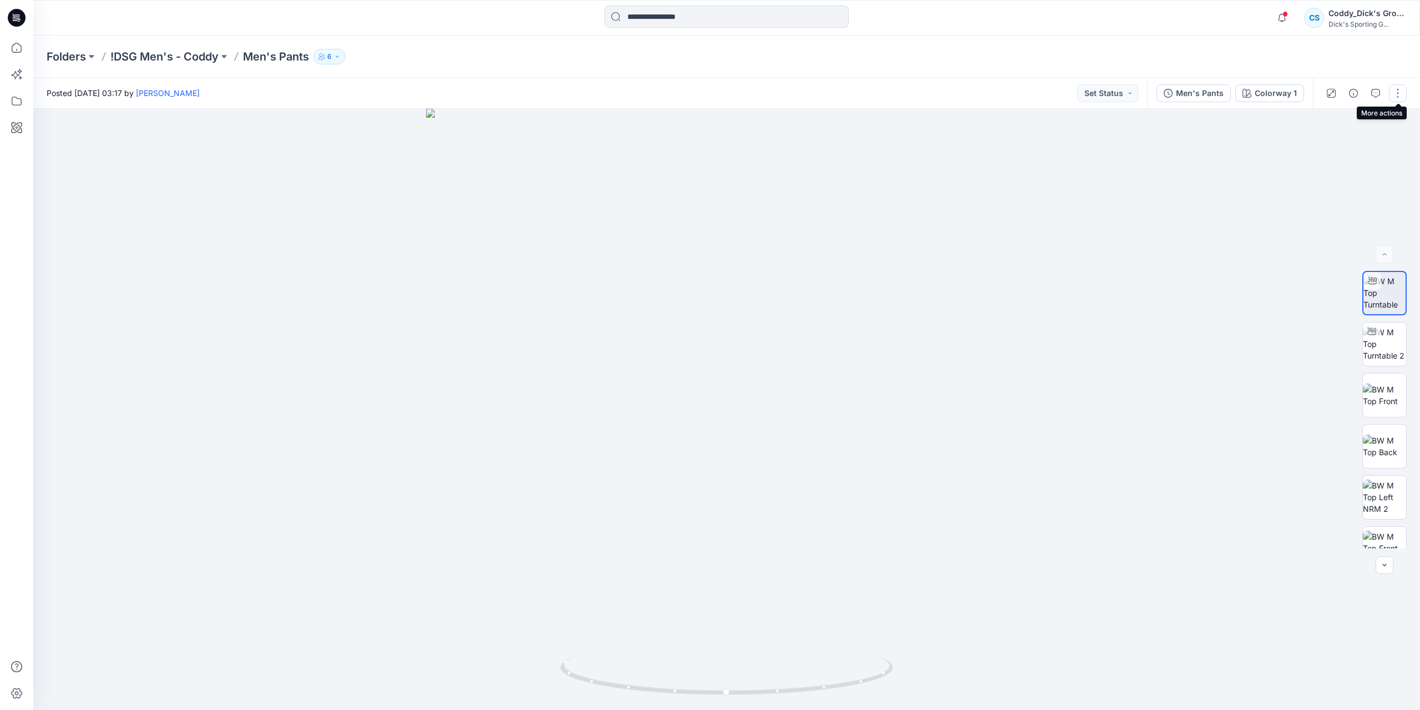
click at [1403, 92] on button "button" at bounding box center [1398, 93] width 18 height 18
click at [1385, 60] on div "Folders !DSG Men's - Coddy Men's Pants 6" at bounding box center [726, 57] width 1387 height 42
drag, startPoint x: 736, startPoint y: 239, endPoint x: 1082, endPoint y: 290, distance: 349.4
click at [1082, 290] on div at bounding box center [726, 409] width 1387 height 601
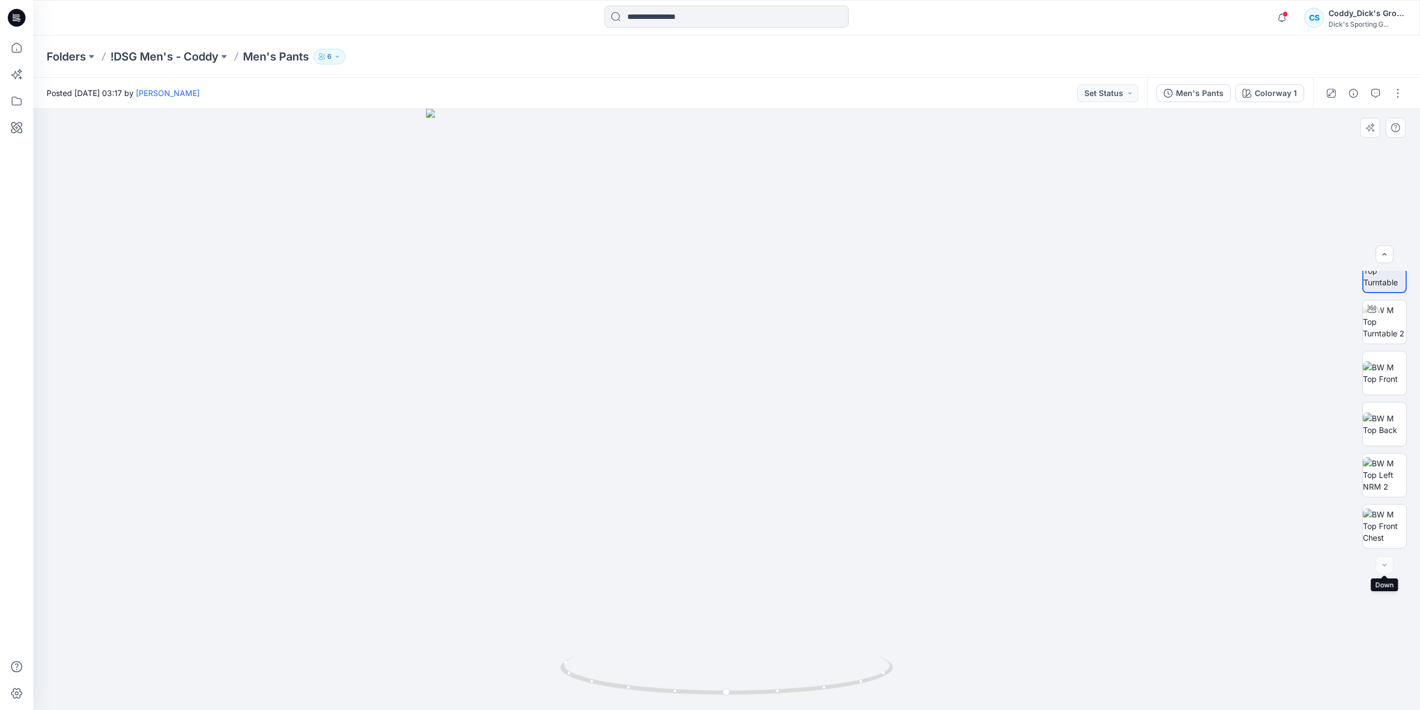
click at [1384, 562] on div at bounding box center [1385, 565] width 18 height 18
click at [0, 0] on button "button" at bounding box center [0, 0] width 0 height 0
click at [1393, 93] on button "button" at bounding box center [1398, 93] width 18 height 18
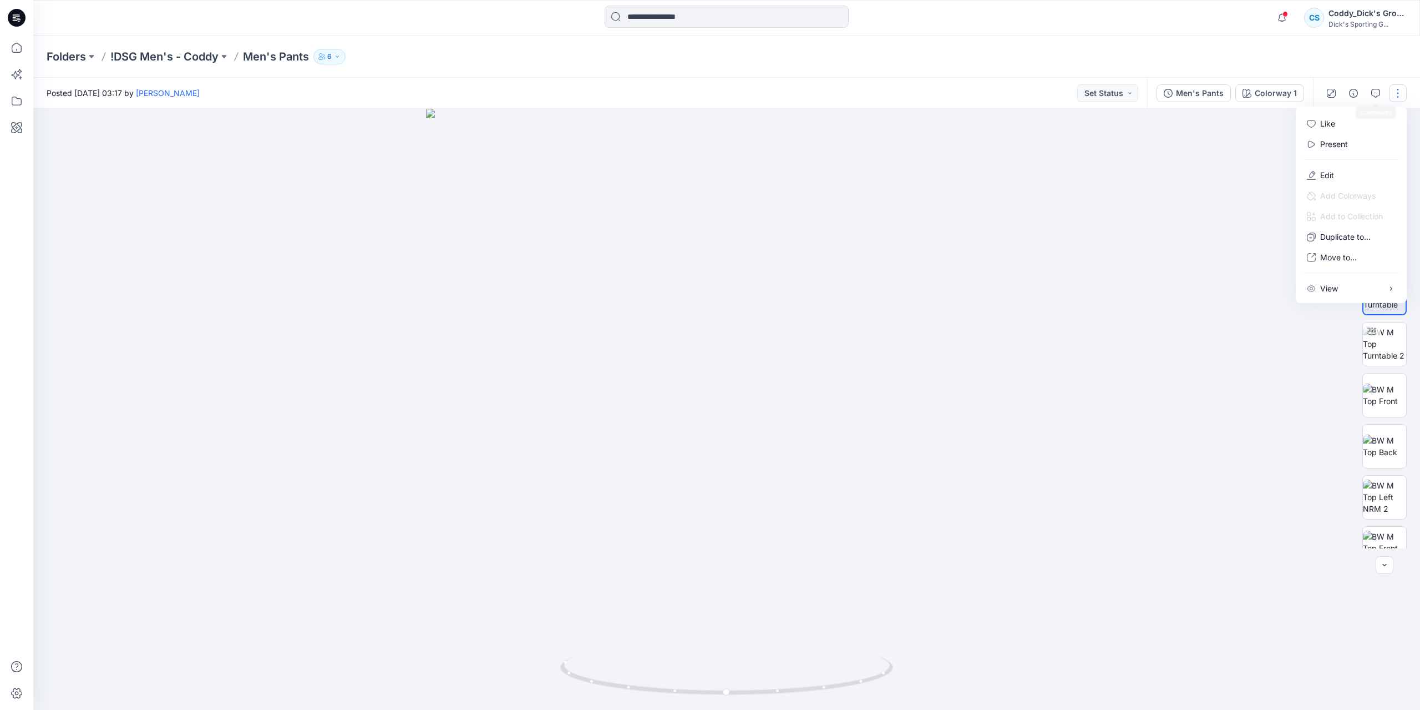
click at [1356, 78] on div at bounding box center [1364, 93] width 103 height 31
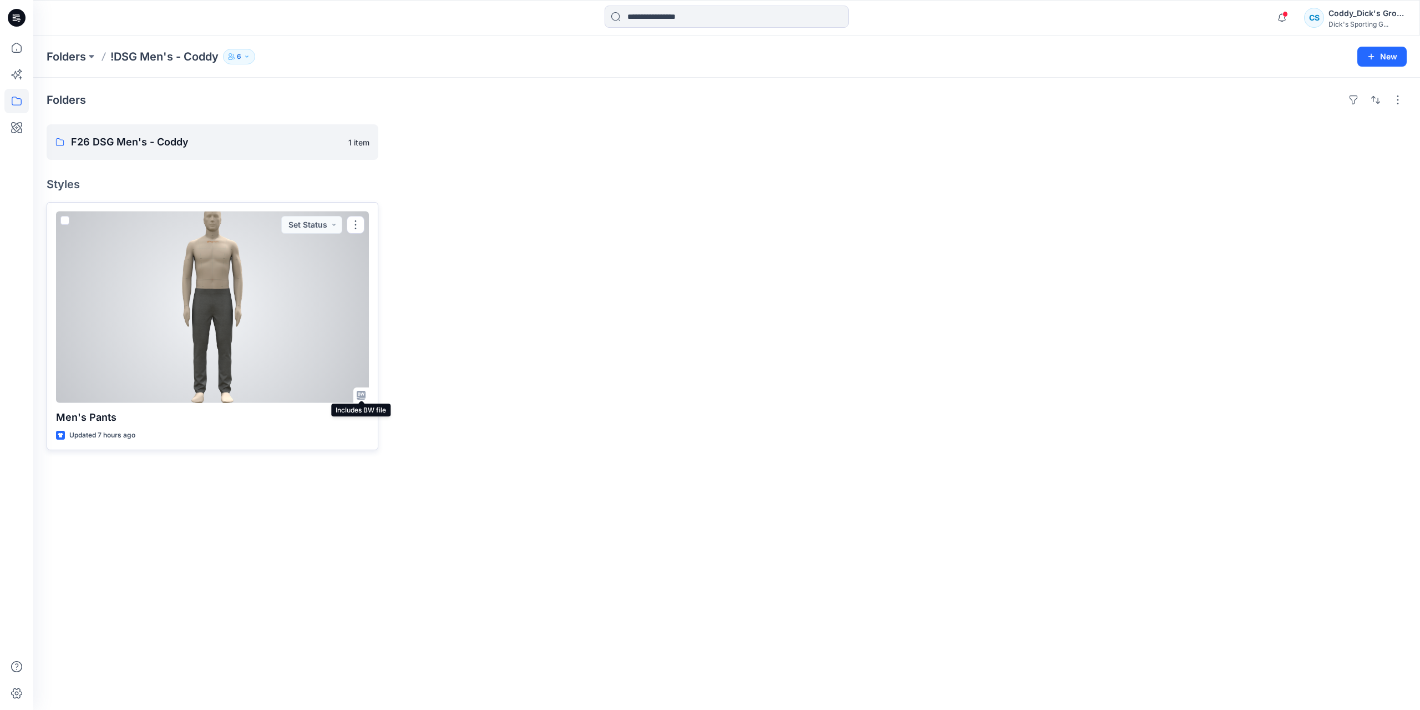
click at [364, 396] on icon at bounding box center [361, 395] width 9 height 9
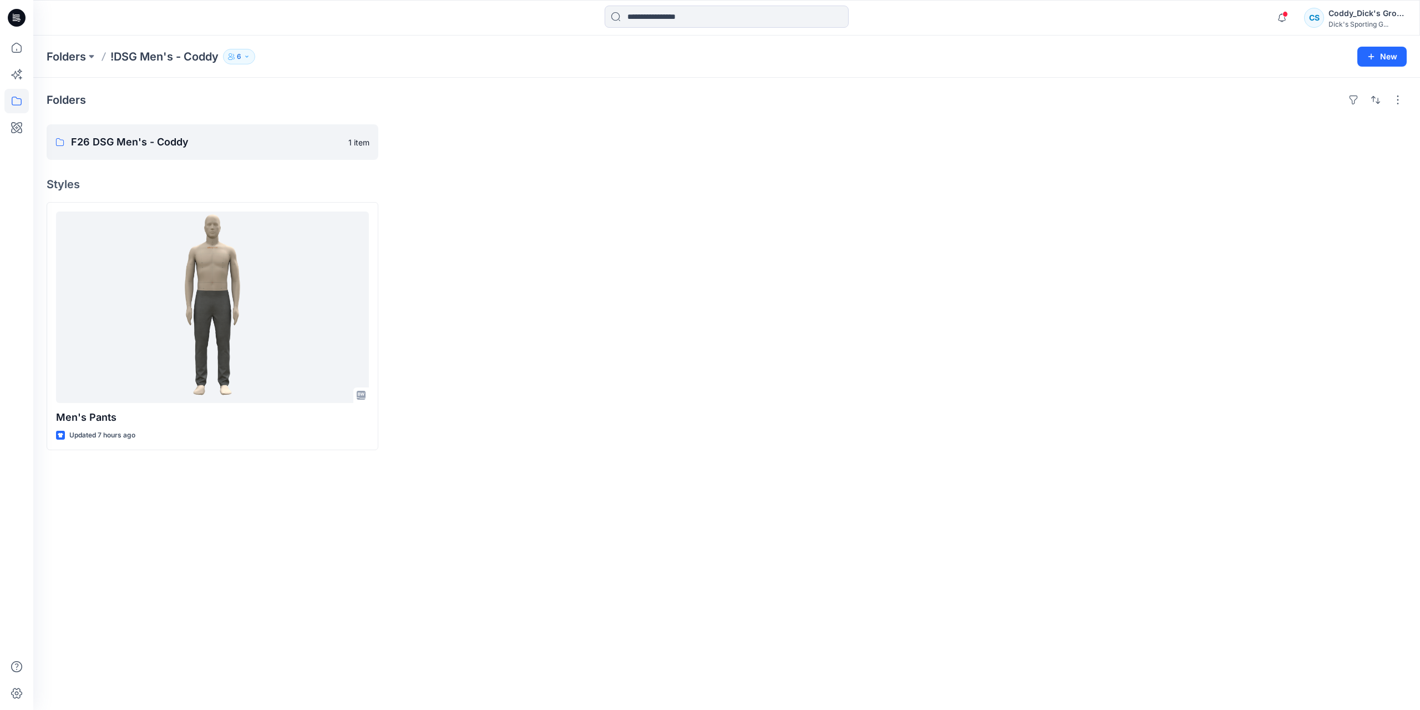
click at [1361, 452] on div "Folders F26 DSG Men's - Coddy 1 item Styles Men's Pants Updated 7 hours ago" at bounding box center [726, 394] width 1387 height 632
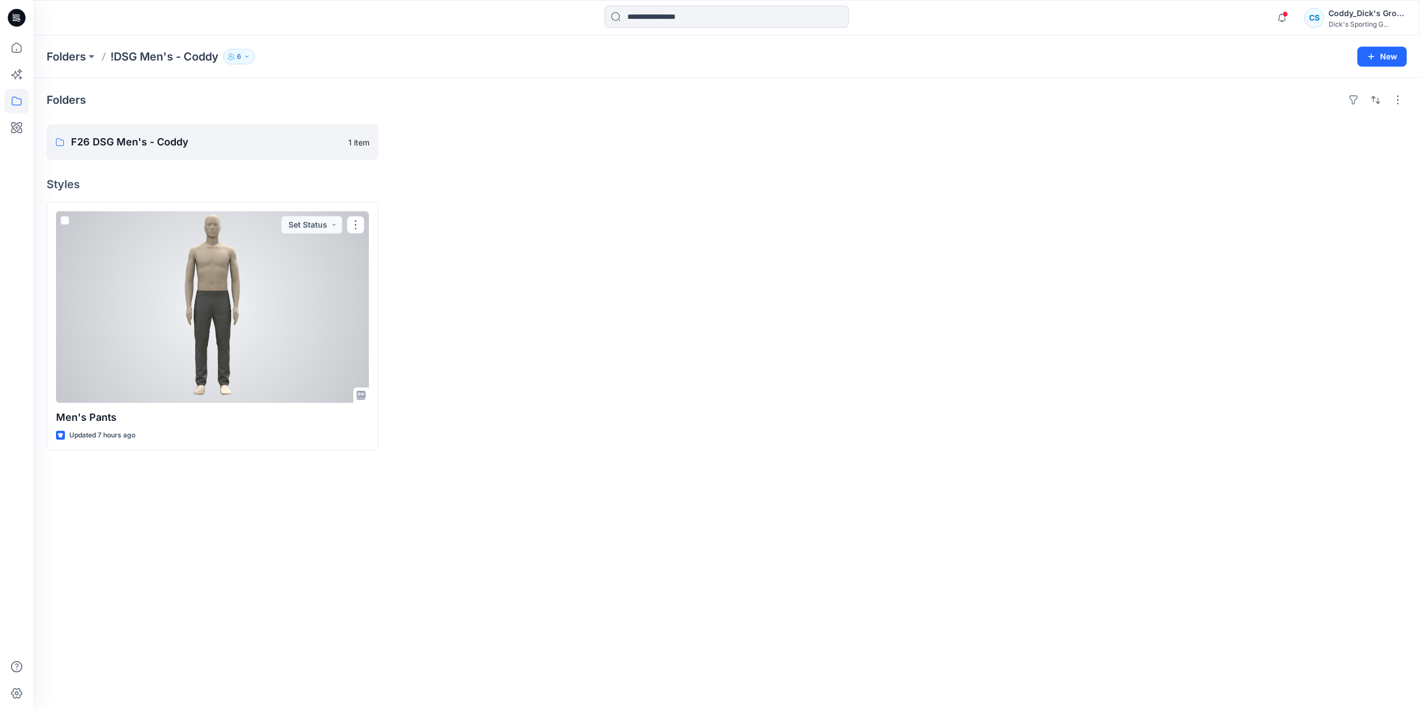
click at [296, 389] on div at bounding box center [212, 306] width 313 height 191
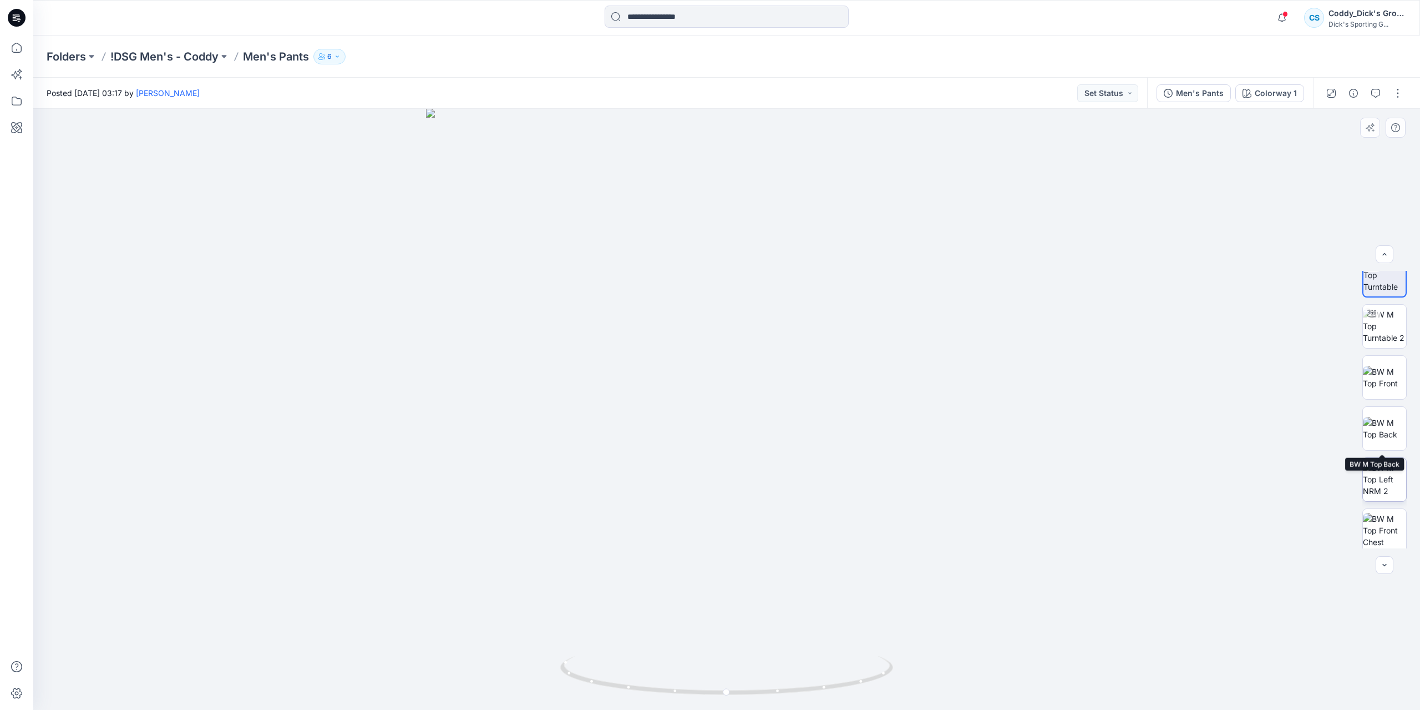
scroll to position [22, 0]
click at [1392, 531] on img at bounding box center [1384, 525] width 43 height 35
click at [1388, 301] on img at bounding box center [1384, 292] width 43 height 35
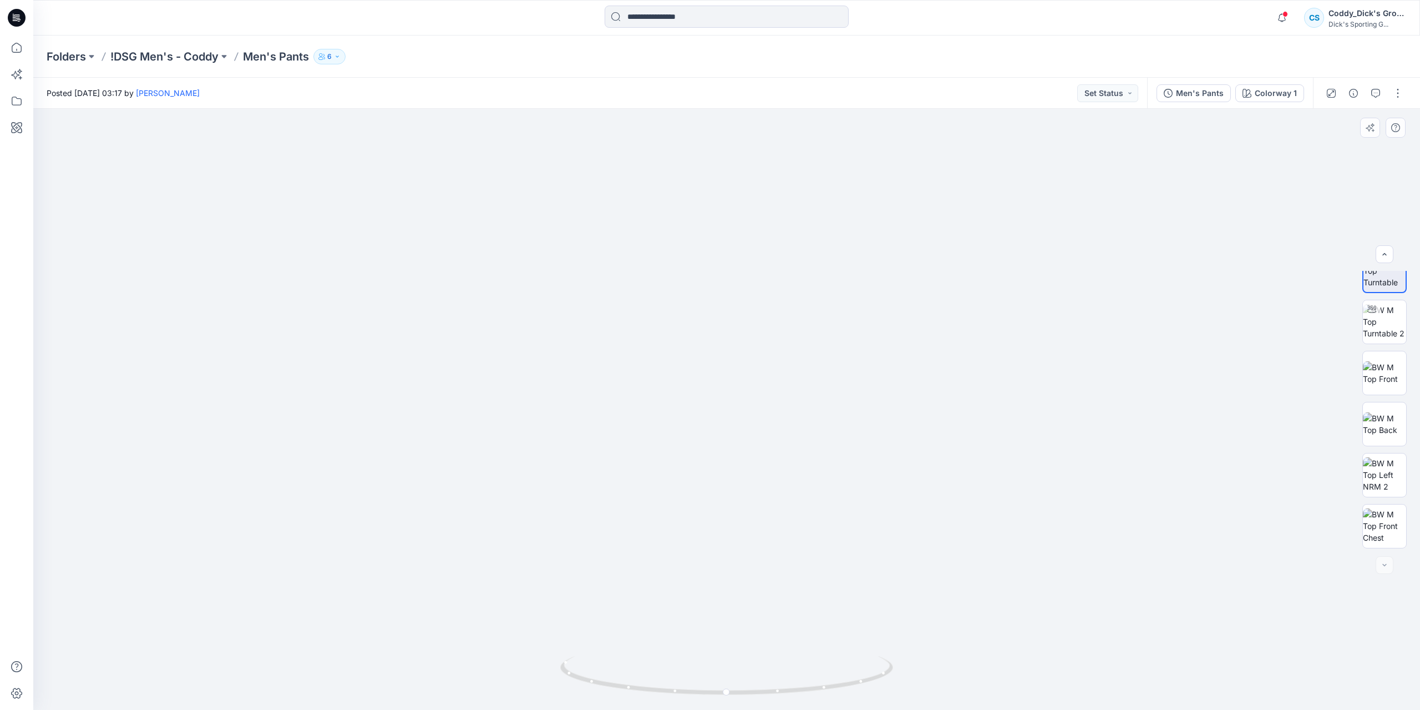
drag, startPoint x: 754, startPoint y: 384, endPoint x: 625, endPoint y: 380, distance: 128.8
click at [586, 388] on img at bounding box center [726, 386] width 707 height 648
click at [1001, 409] on img at bounding box center [726, 385] width 707 height 650
click at [1378, 93] on icon "button" at bounding box center [1376, 93] width 9 height 9
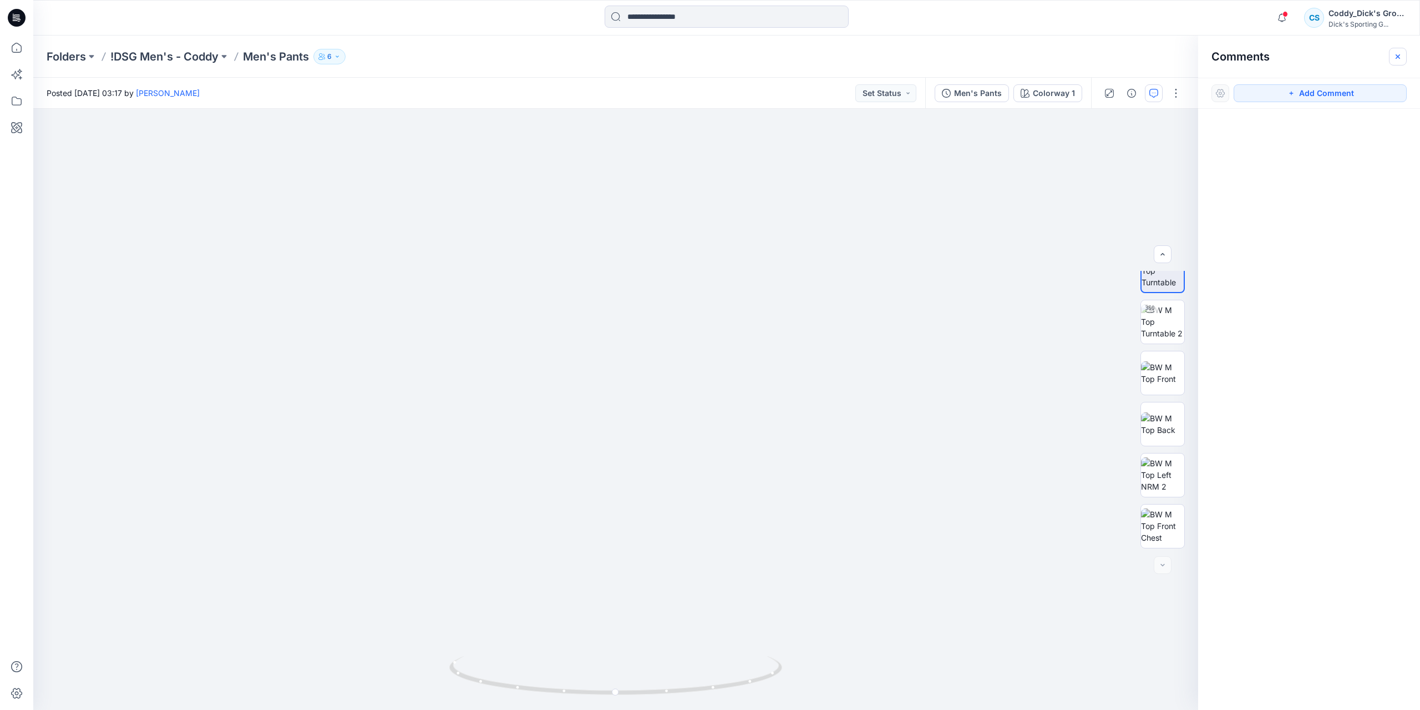
click at [1399, 57] on icon "button" at bounding box center [1398, 56] width 9 height 9
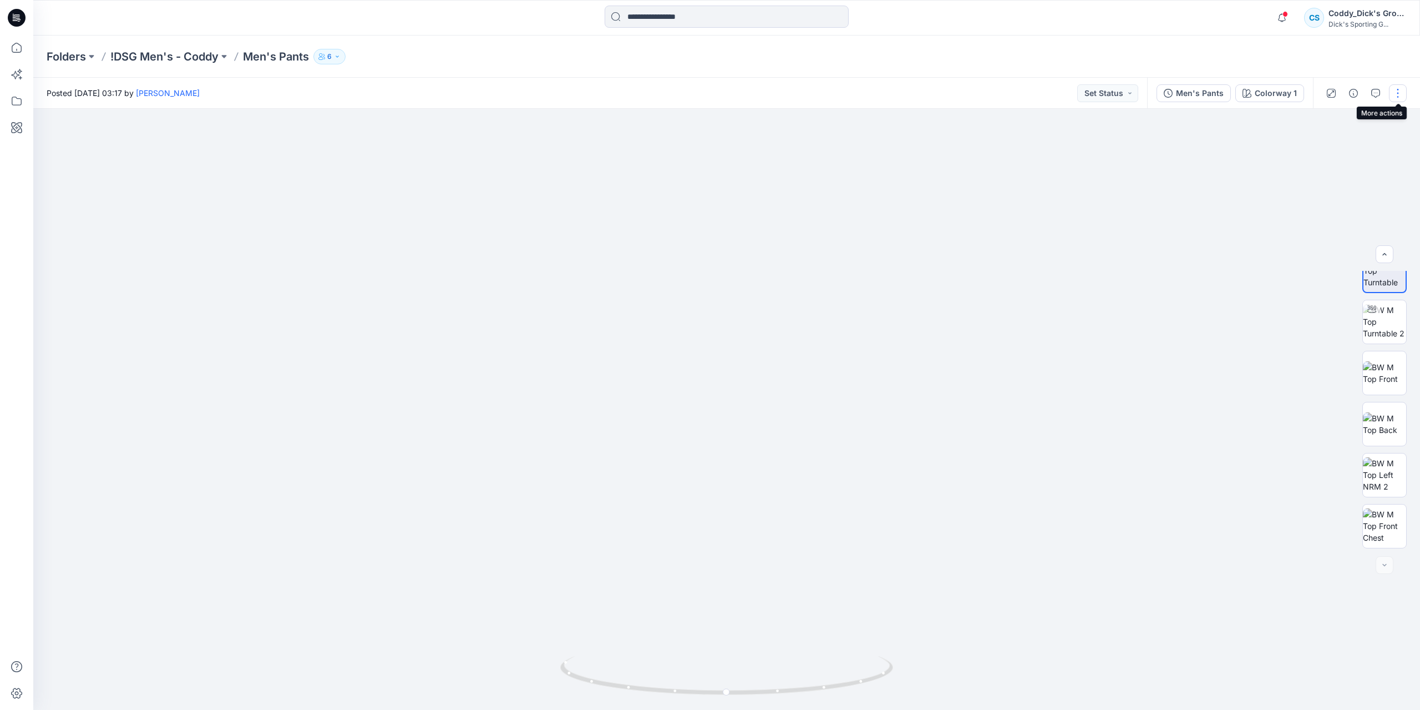
click at [1397, 94] on button "button" at bounding box center [1398, 93] width 18 height 18
click at [1149, 264] on div at bounding box center [726, 409] width 1387 height 601
click at [1131, 706] on div at bounding box center [726, 409] width 1387 height 601
click at [1215, 93] on div "Men's Pants" at bounding box center [1200, 93] width 48 height 12
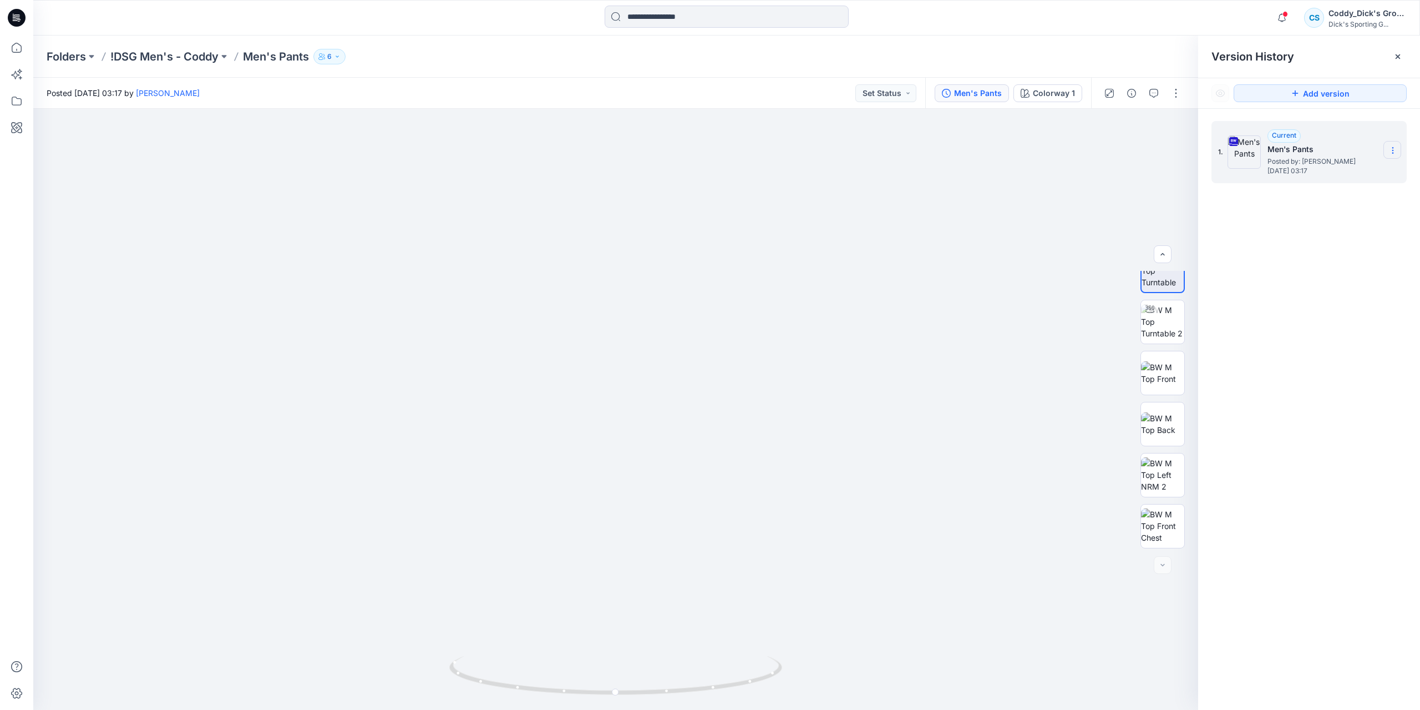
click at [1396, 146] on icon at bounding box center [1393, 150] width 9 height 9
click at [1369, 175] on span "Download Source BW File" at bounding box center [1337, 171] width 93 height 13
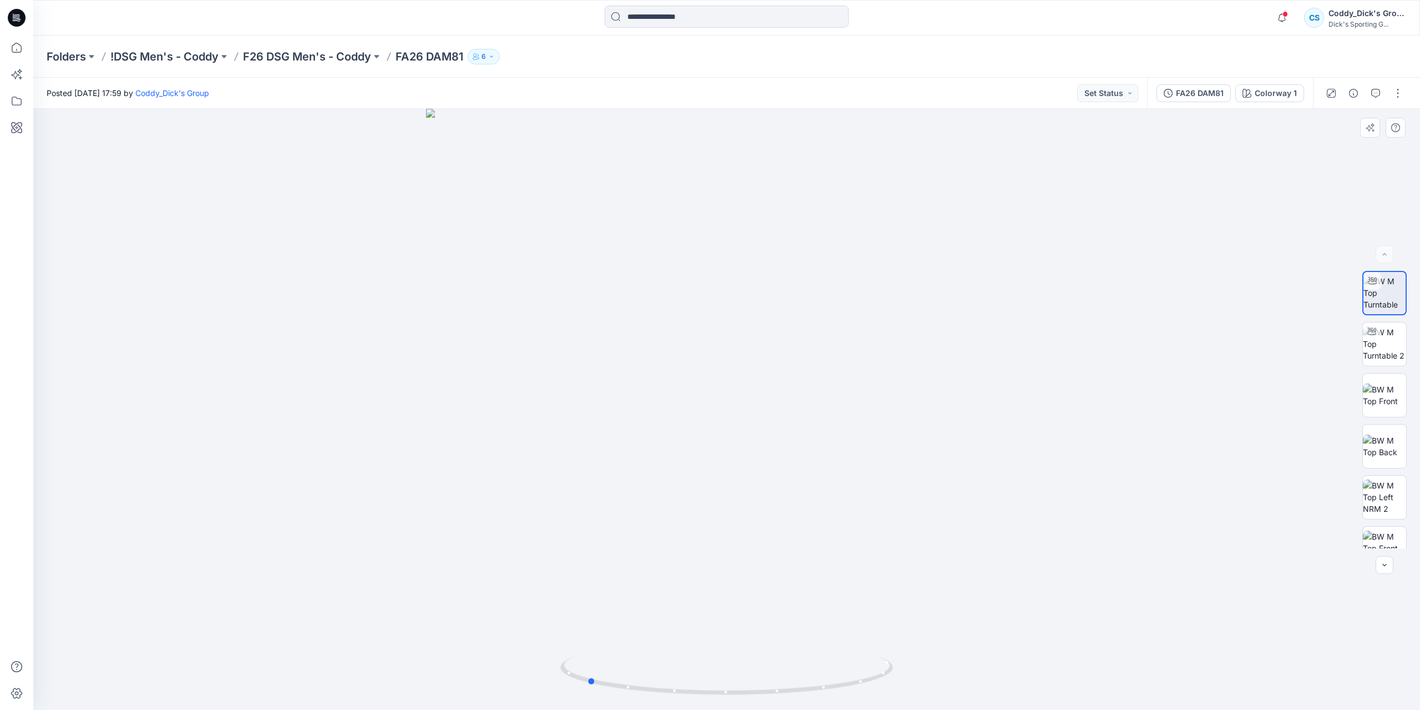
drag, startPoint x: 799, startPoint y: 443, endPoint x: 718, endPoint y: 450, distance: 81.3
click at [718, 450] on div at bounding box center [726, 409] width 1387 height 601
click at [323, 60] on p "F26 DSG Men's - Coddy" at bounding box center [307, 57] width 128 height 16
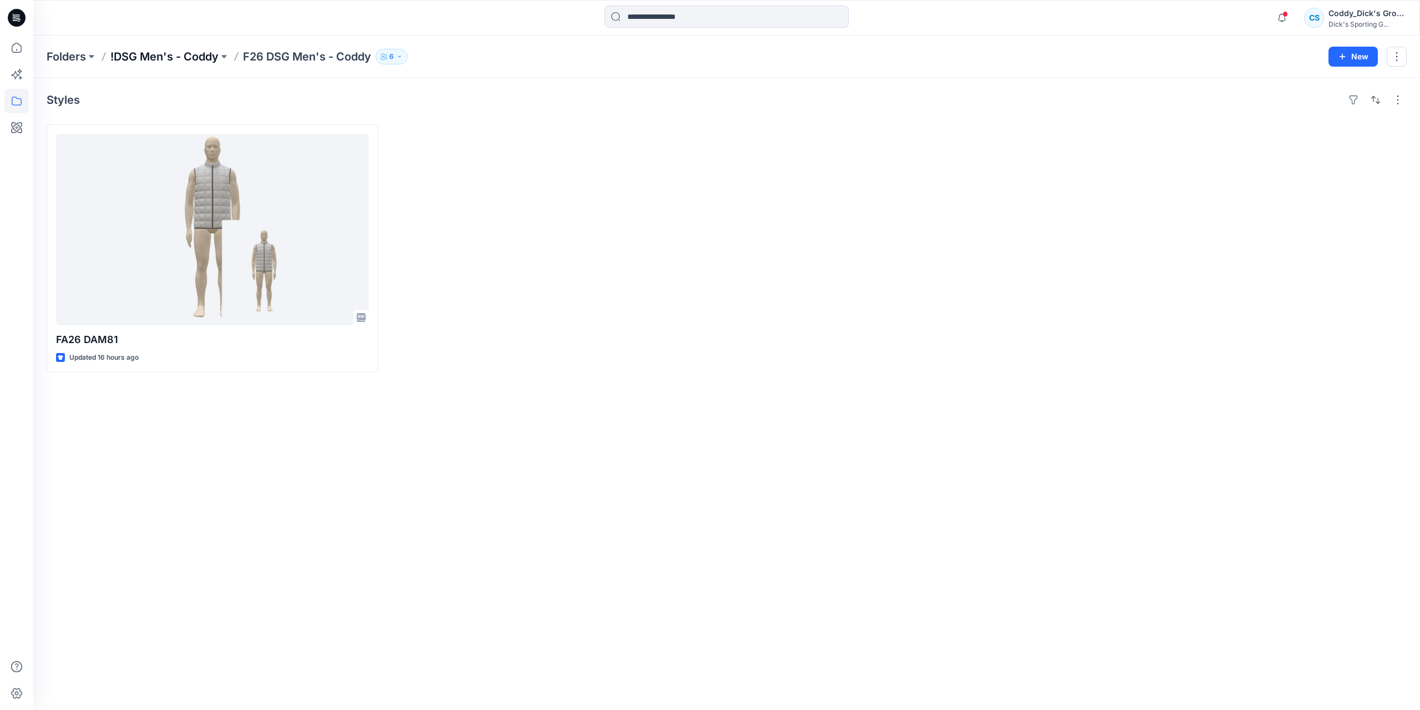
click at [186, 62] on p "!DSG Men's - Coddy" at bounding box center [164, 57] width 108 height 16
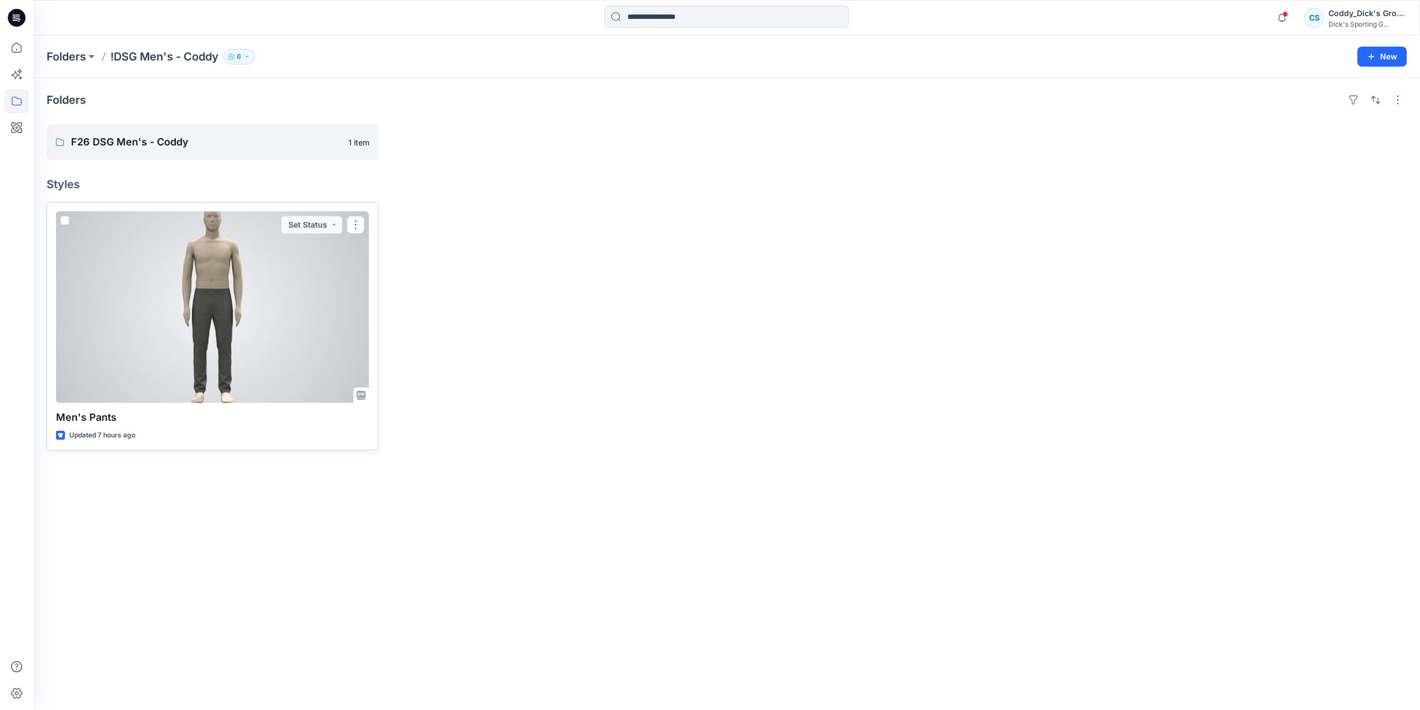
click at [229, 308] on div at bounding box center [212, 306] width 313 height 191
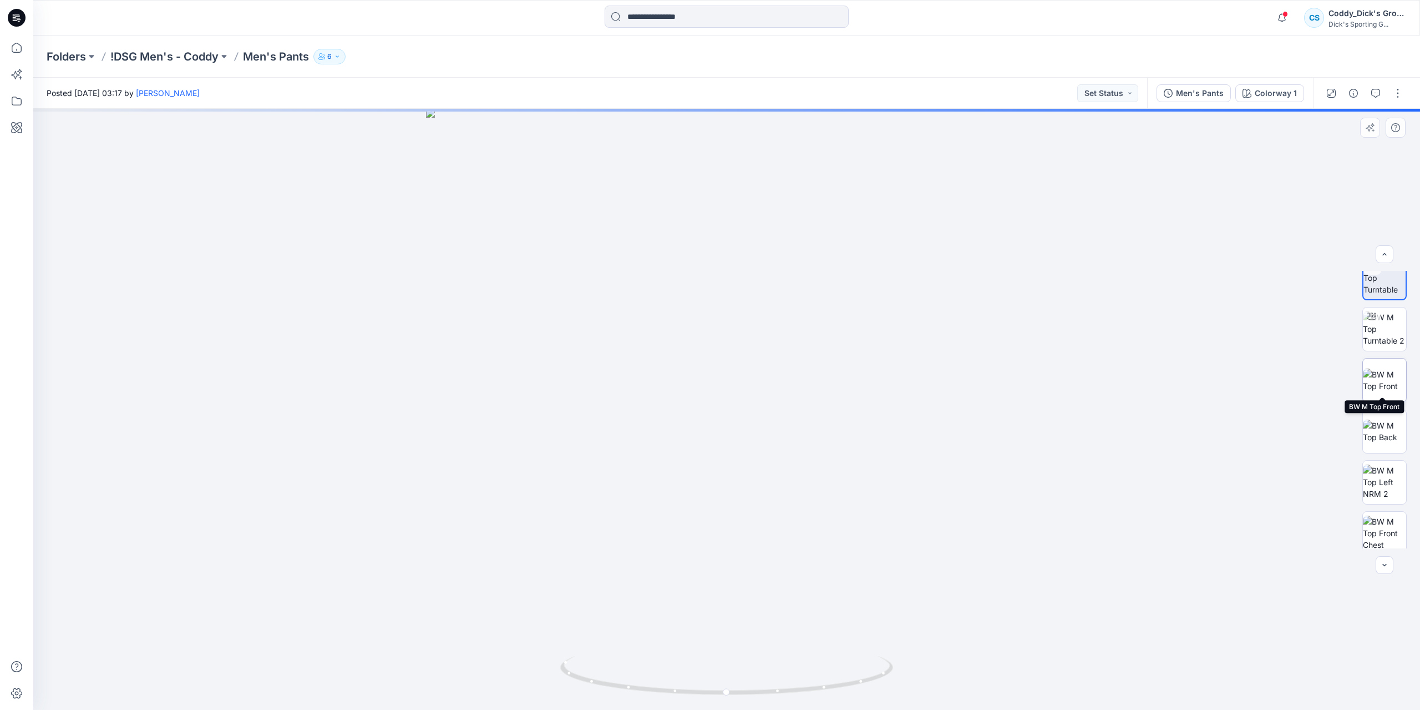
scroll to position [22, 0]
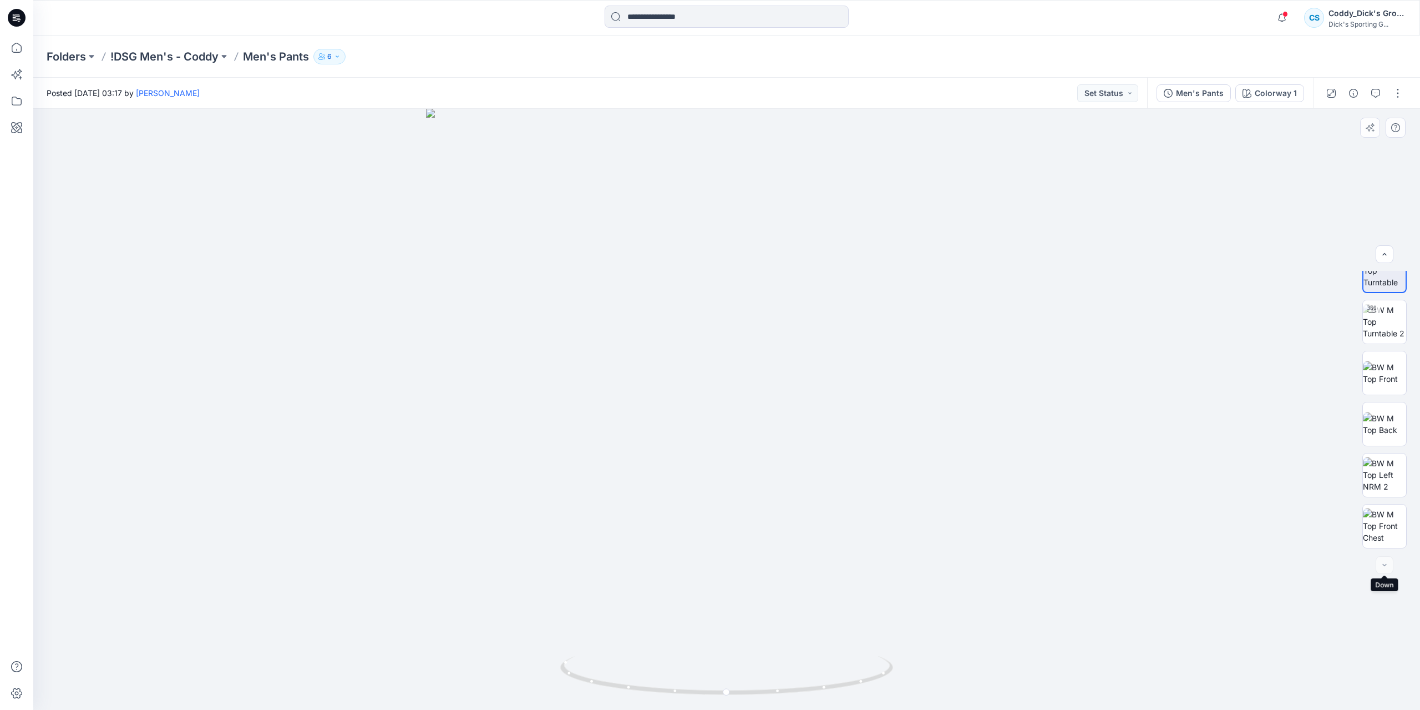
click at [1384, 572] on div at bounding box center [1385, 565] width 18 height 18
click at [1382, 566] on div at bounding box center [1385, 565] width 18 height 18
click at [1396, 512] on img at bounding box center [1384, 525] width 43 height 35
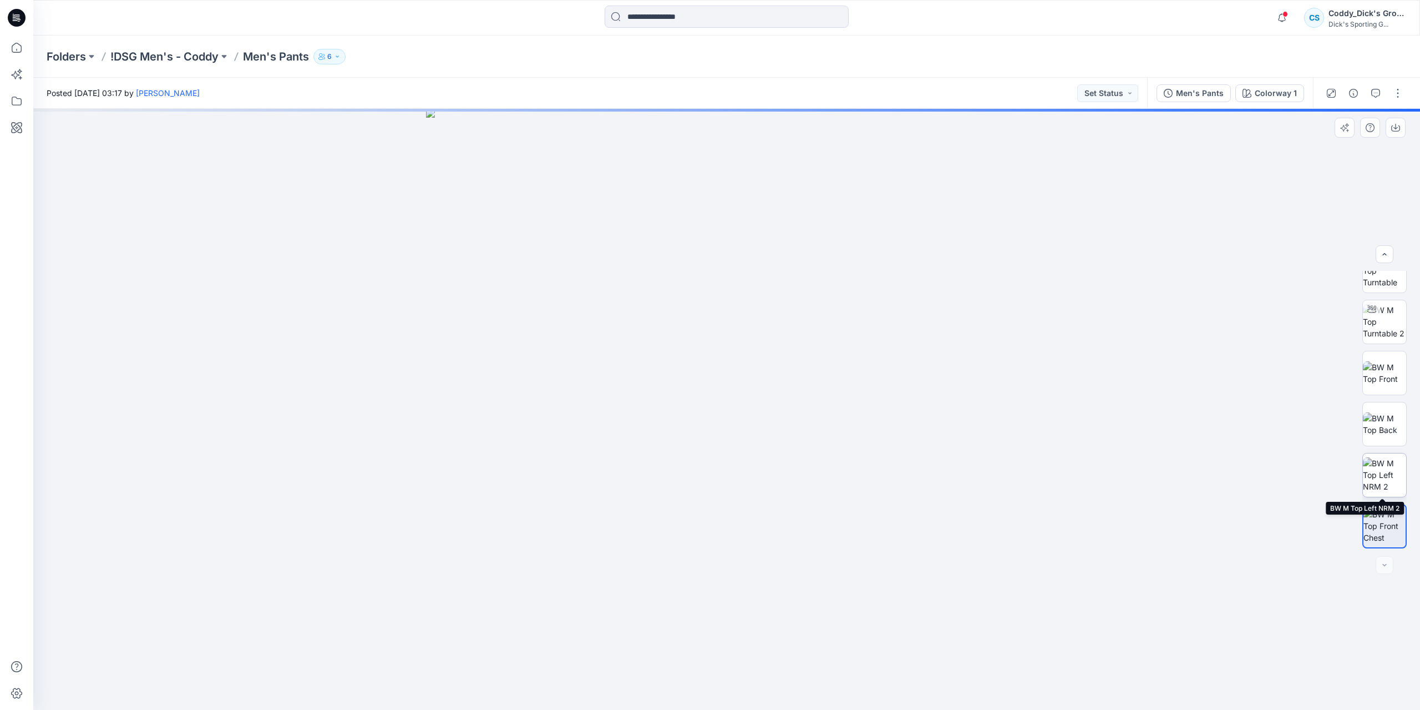
click at [1380, 467] on img at bounding box center [1384, 474] width 43 height 35
click at [1397, 123] on icon "button" at bounding box center [1396, 127] width 9 height 9
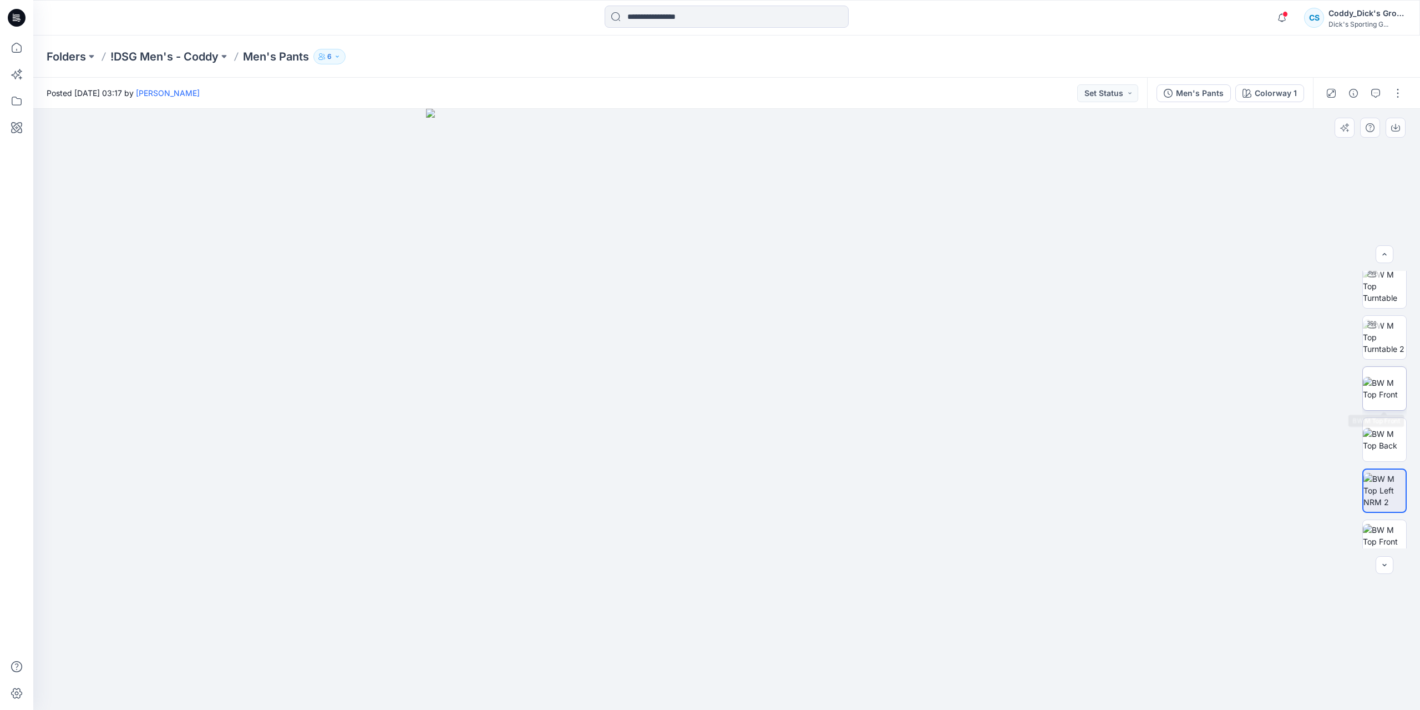
scroll to position [0, 0]
click at [1395, 287] on img at bounding box center [1384, 292] width 43 height 35
click at [1400, 92] on button "button" at bounding box center [1398, 93] width 18 height 18
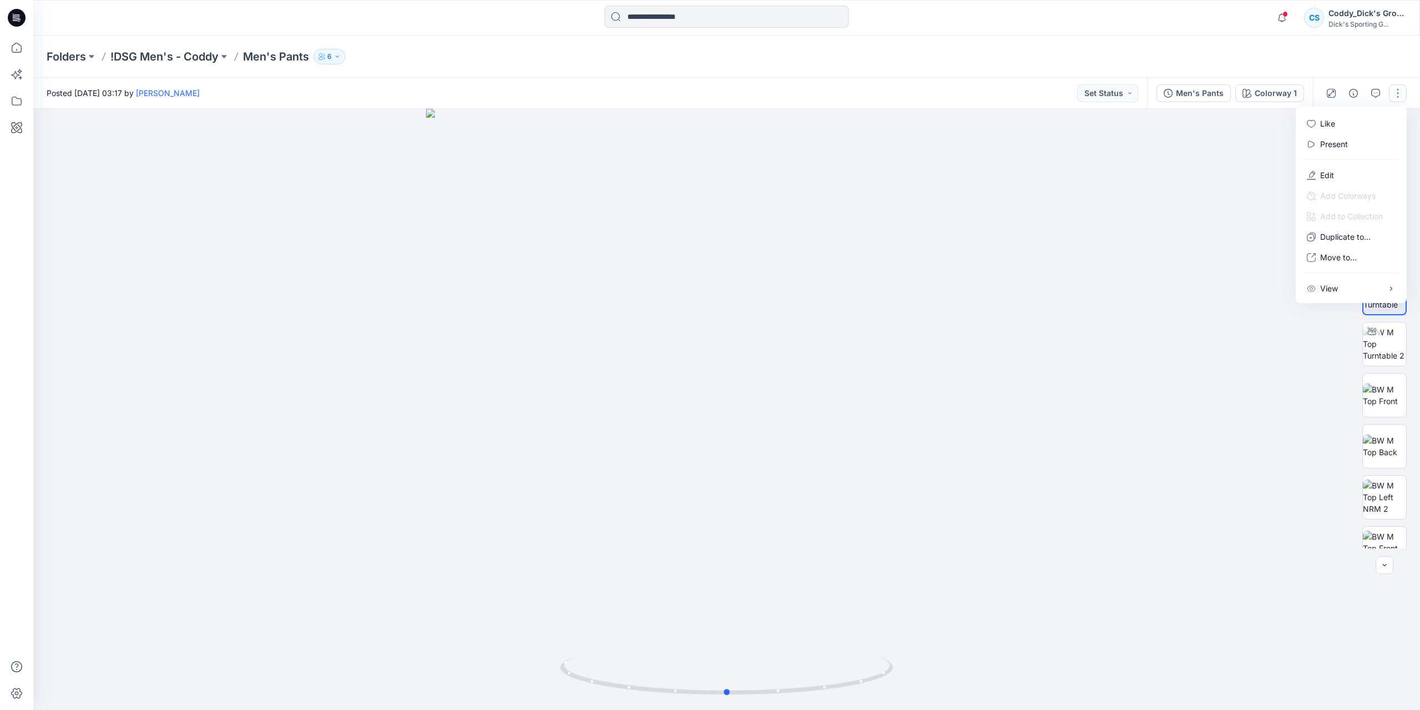
click at [1199, 173] on div at bounding box center [726, 409] width 1387 height 601
click at [210, 56] on p "!DSG Men's - Coddy" at bounding box center [164, 57] width 108 height 16
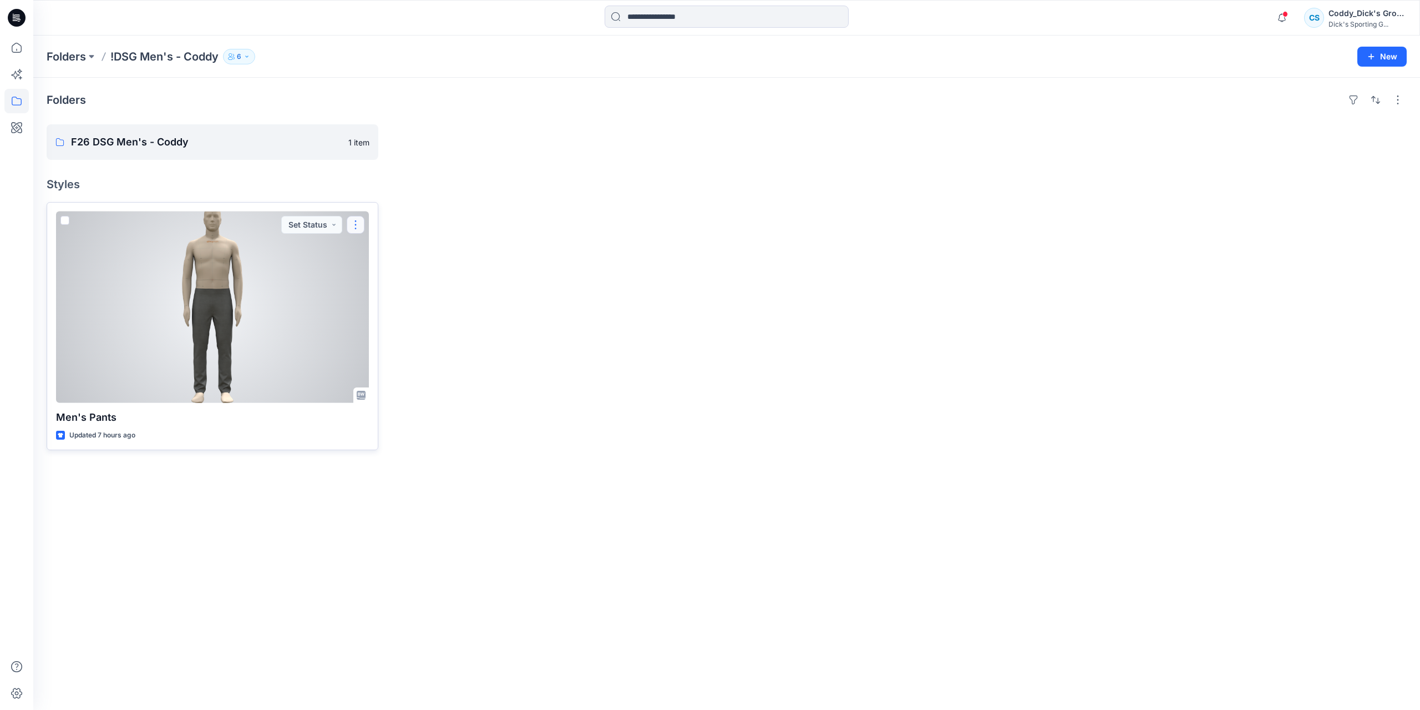
click at [361, 218] on button "button" at bounding box center [356, 225] width 18 height 18
click at [64, 218] on span at bounding box center [64, 220] width 9 height 9
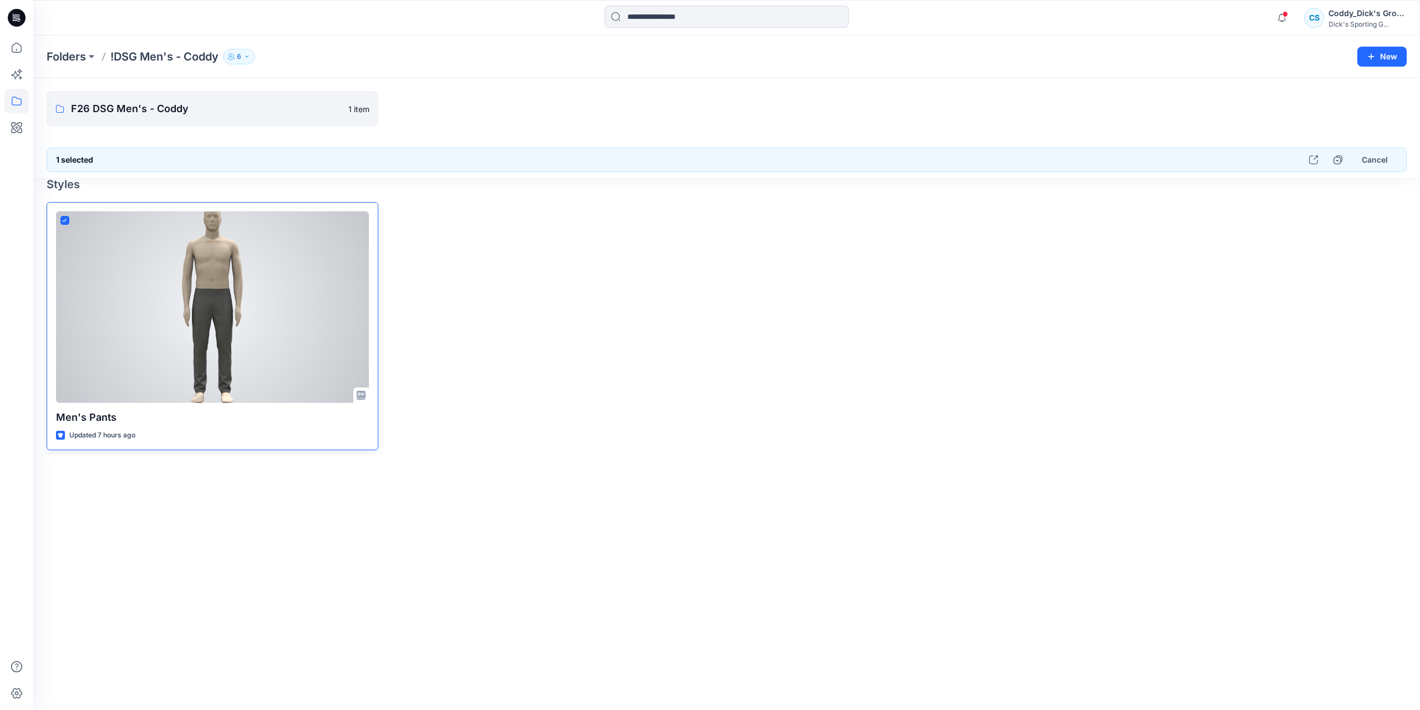
click at [67, 219] on icon at bounding box center [64, 221] width 5 height 4
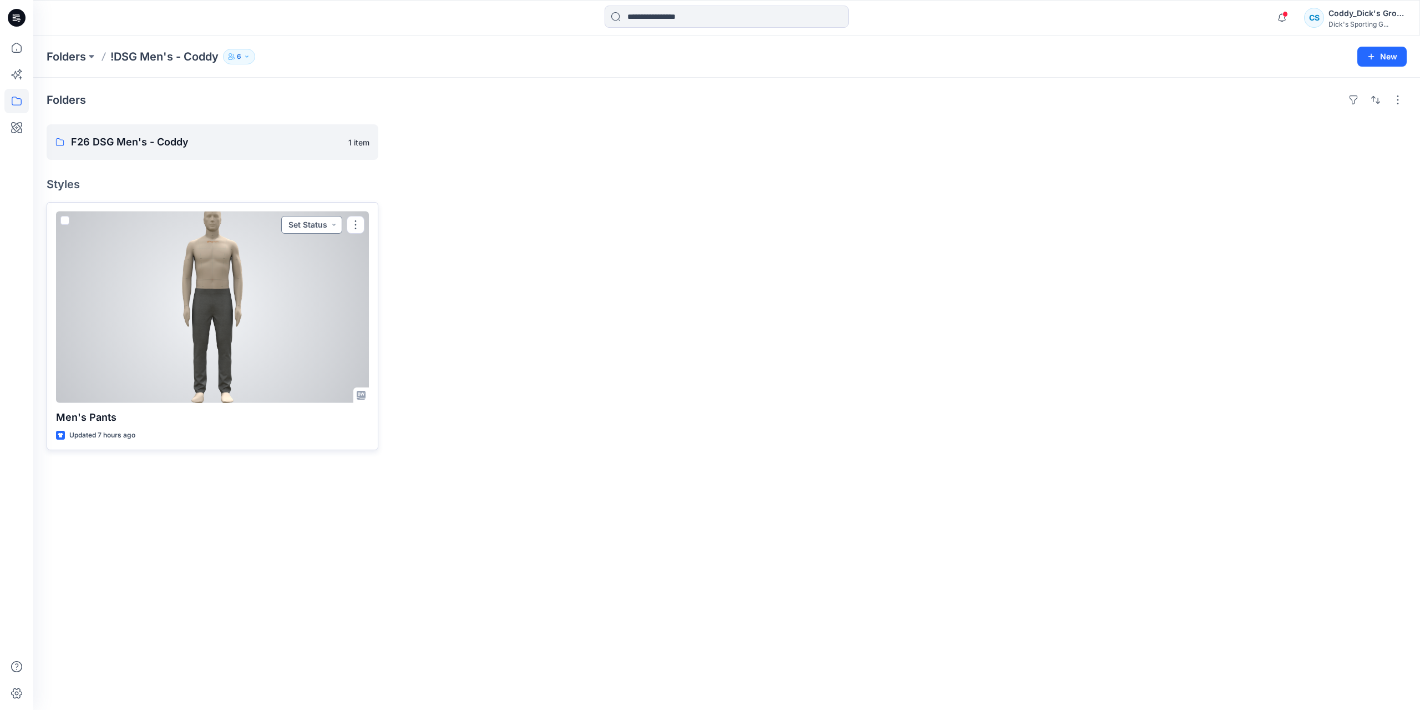
click at [335, 225] on button "Set Status" at bounding box center [311, 225] width 61 height 18
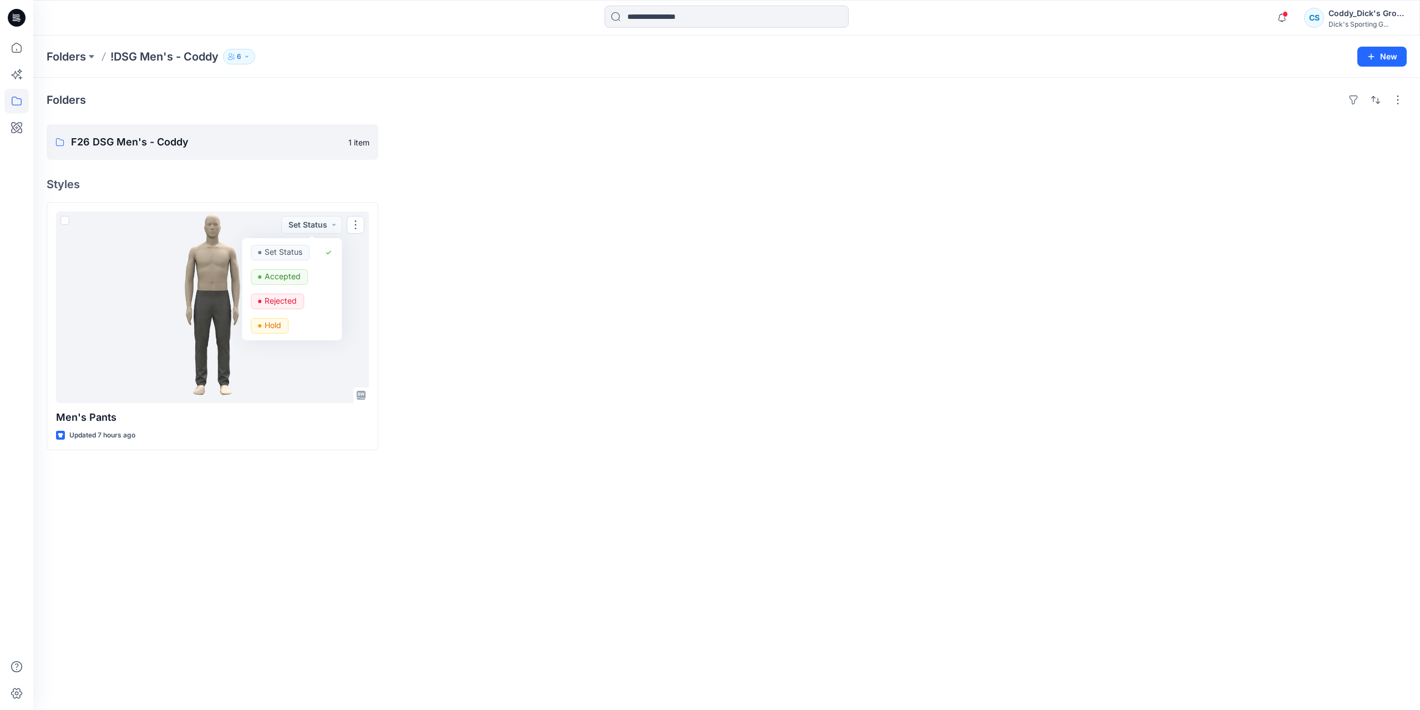
click at [556, 247] on div at bounding box center [555, 326] width 332 height 248
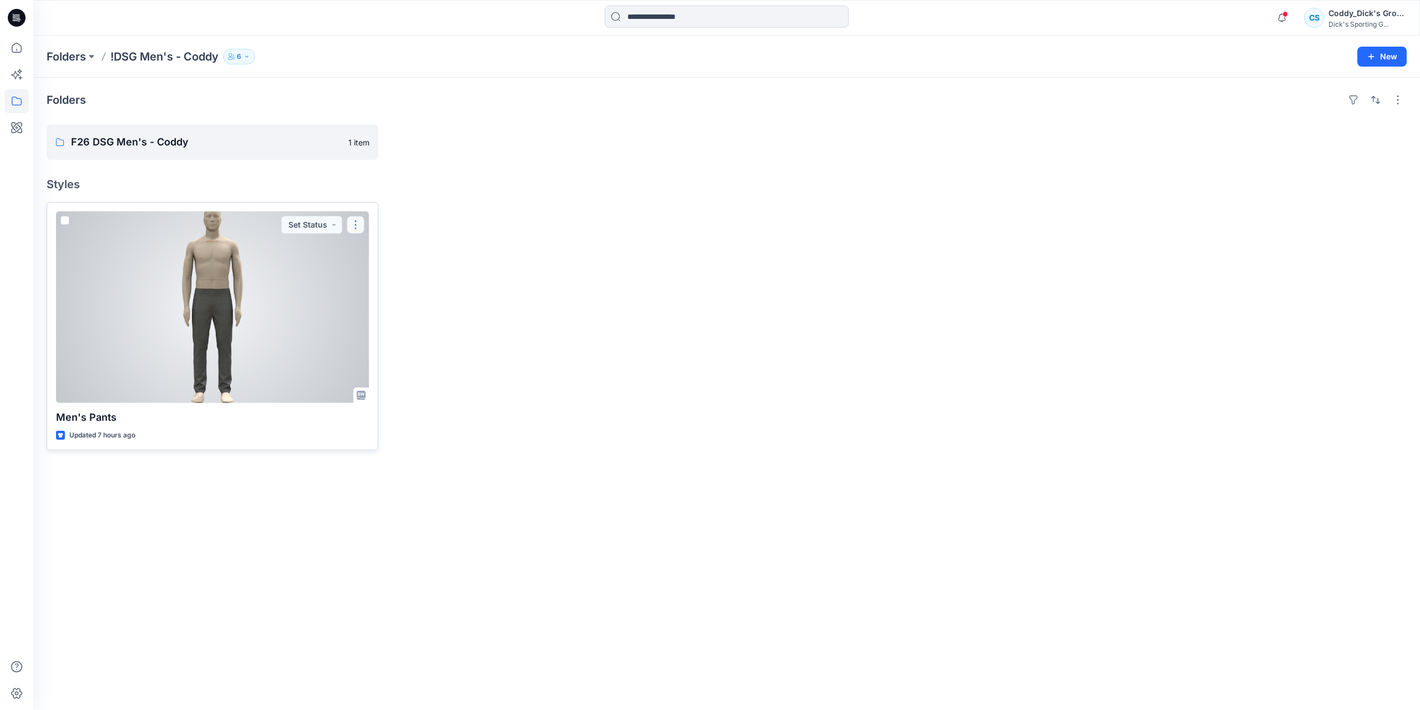
click at [357, 221] on button "button" at bounding box center [356, 225] width 18 height 18
click at [363, 394] on icon at bounding box center [361, 395] width 9 height 9
click at [283, 330] on div at bounding box center [212, 306] width 313 height 191
click at [356, 352] on div at bounding box center [212, 306] width 313 height 191
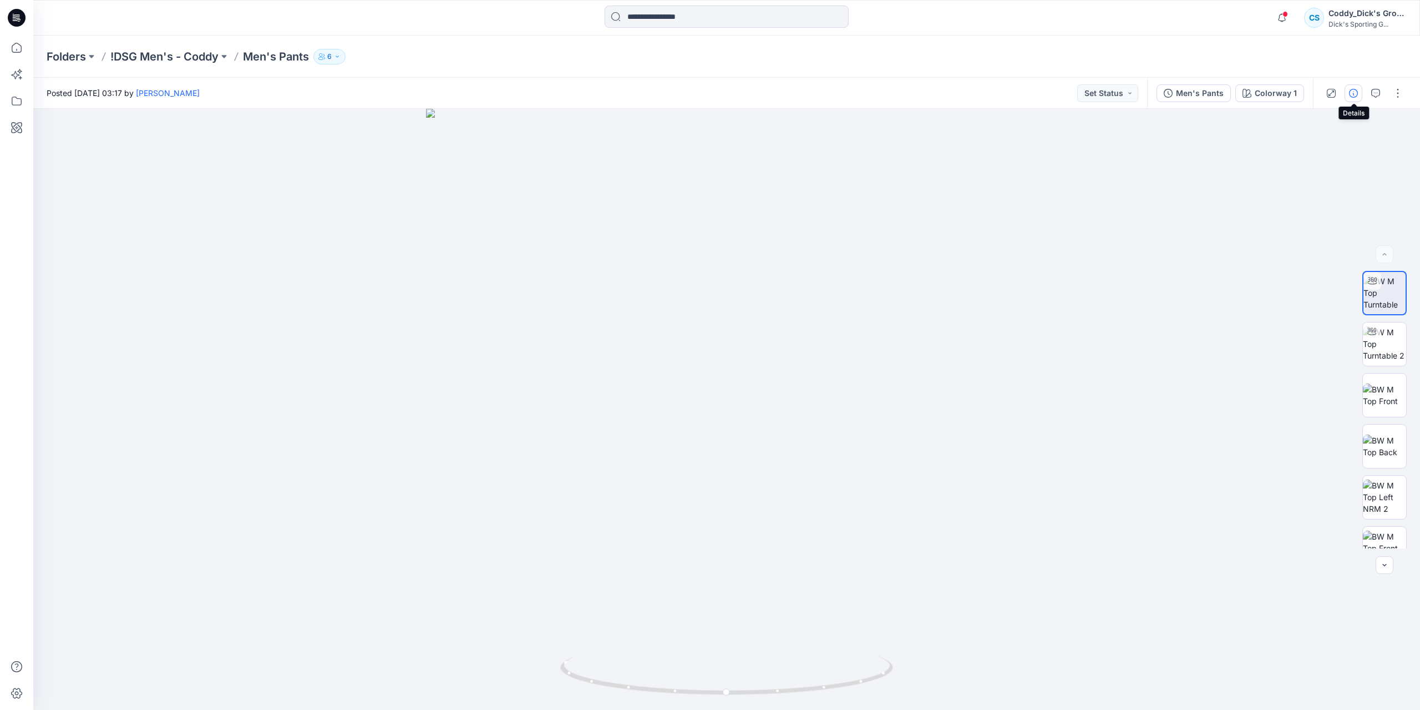
click at [1353, 97] on button "button" at bounding box center [1354, 93] width 18 height 18
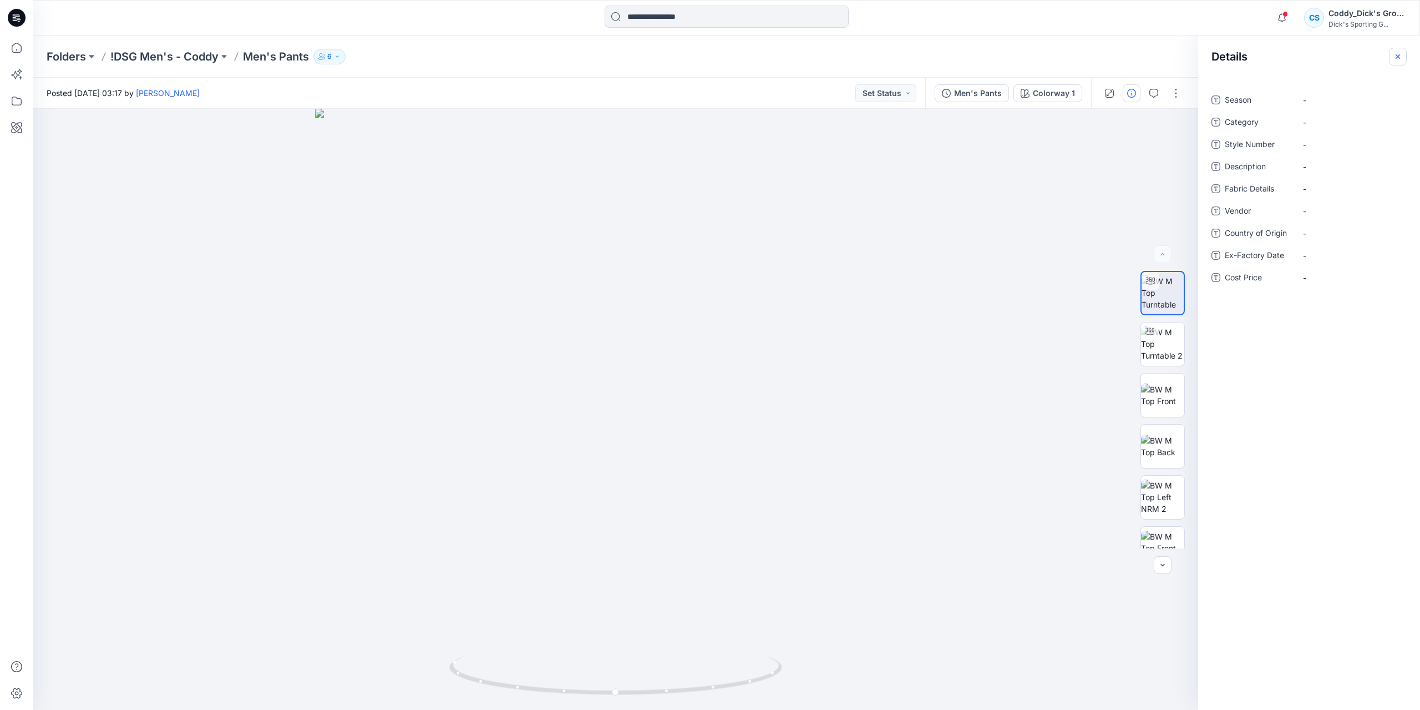
click at [1395, 59] on icon "button" at bounding box center [1398, 56] width 9 height 9
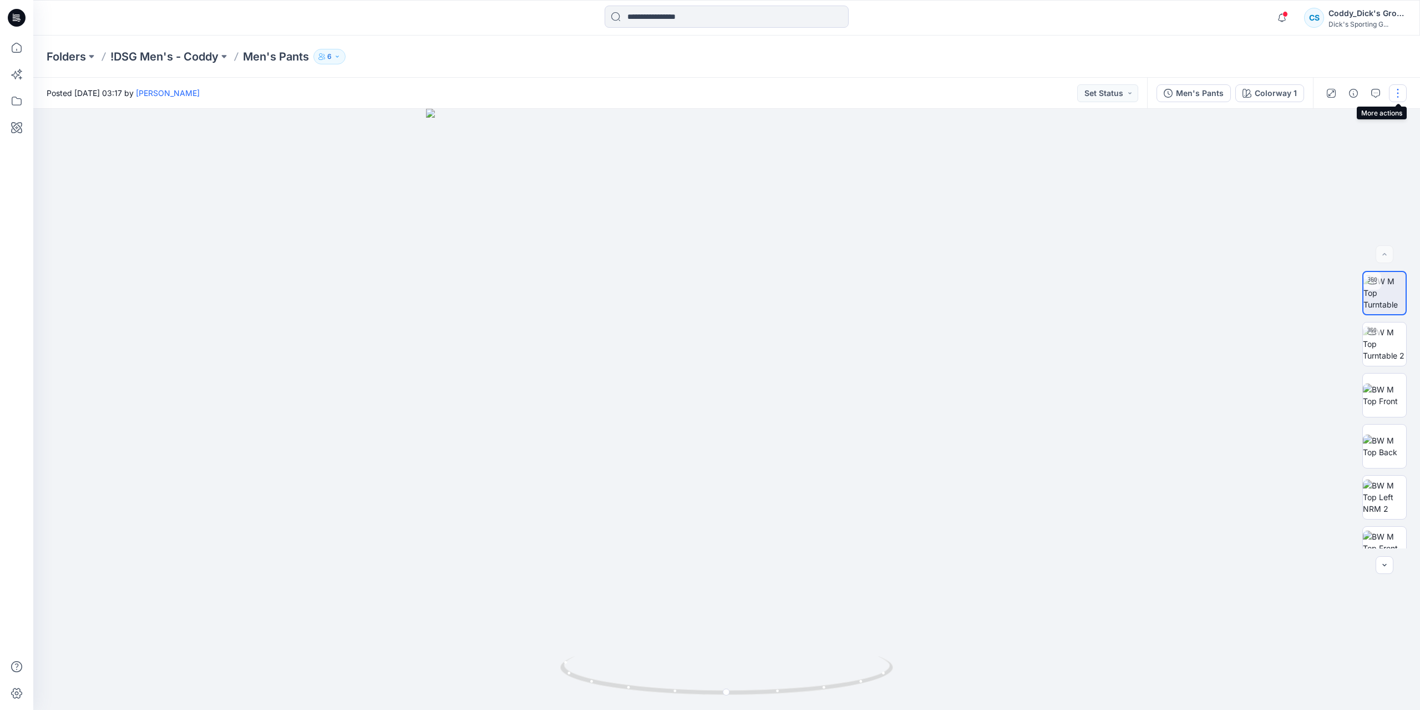
click at [1395, 91] on button "button" at bounding box center [1398, 93] width 18 height 18
click at [1155, 159] on div at bounding box center [726, 409] width 1387 height 601
drag, startPoint x: 826, startPoint y: 309, endPoint x: 1133, endPoint y: 306, distance: 307.4
click at [1133, 306] on div at bounding box center [726, 409] width 1387 height 601
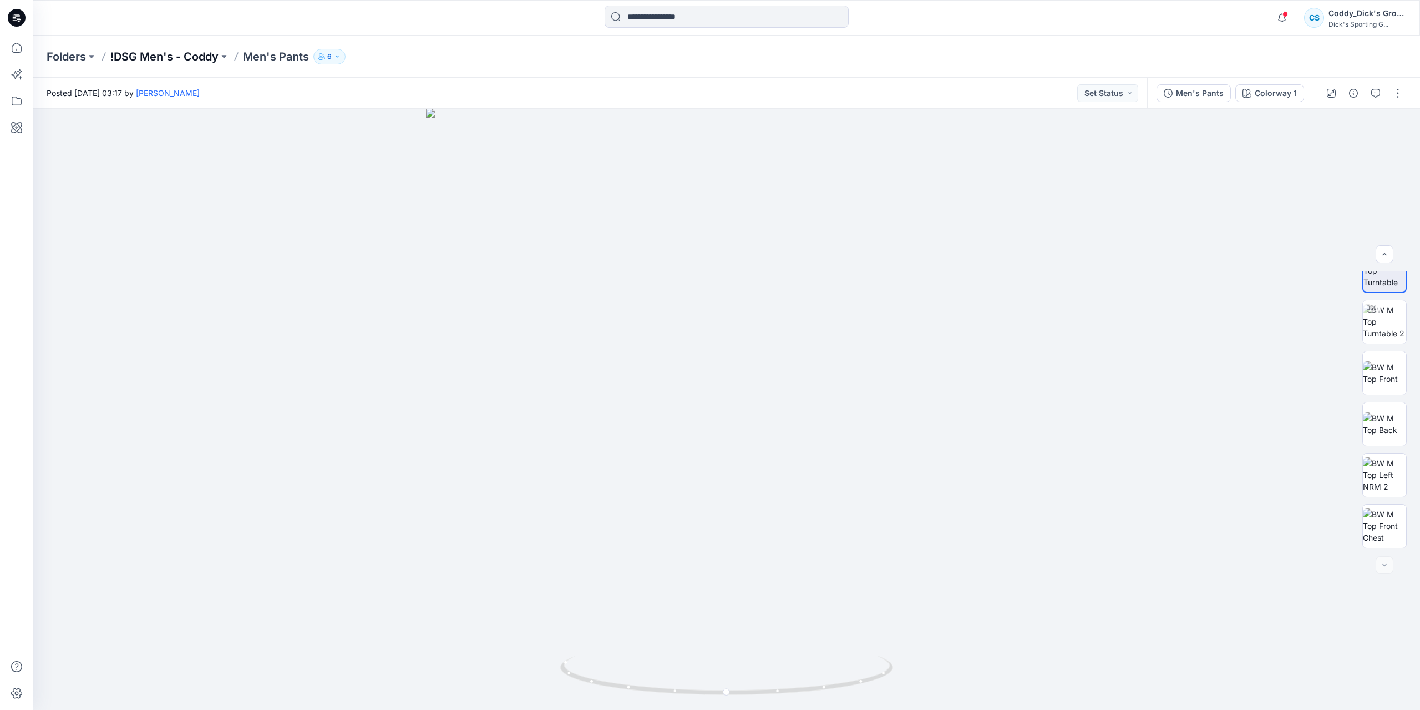
click at [193, 56] on p "!DSG Men's - Coddy" at bounding box center [164, 57] width 108 height 16
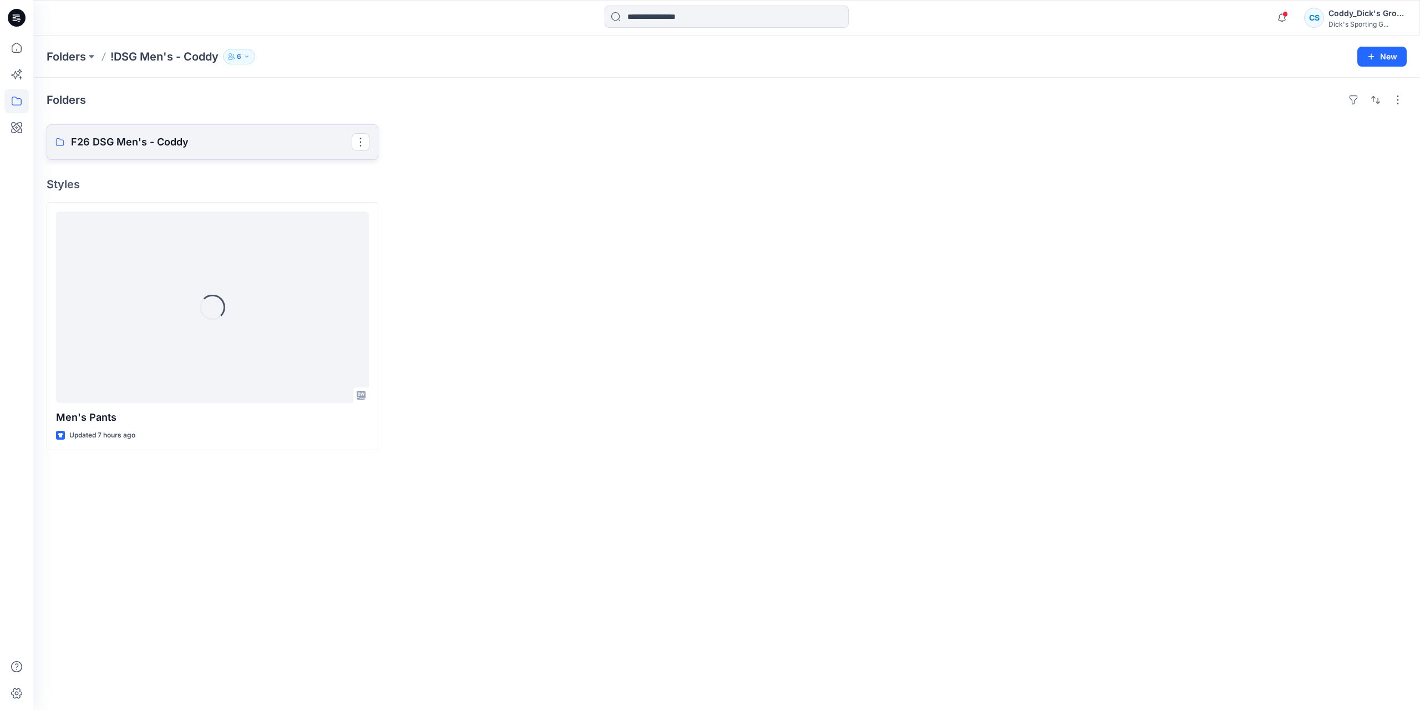
click at [211, 153] on link "F26 DSG Men's - Coddy" at bounding box center [213, 142] width 332 height 36
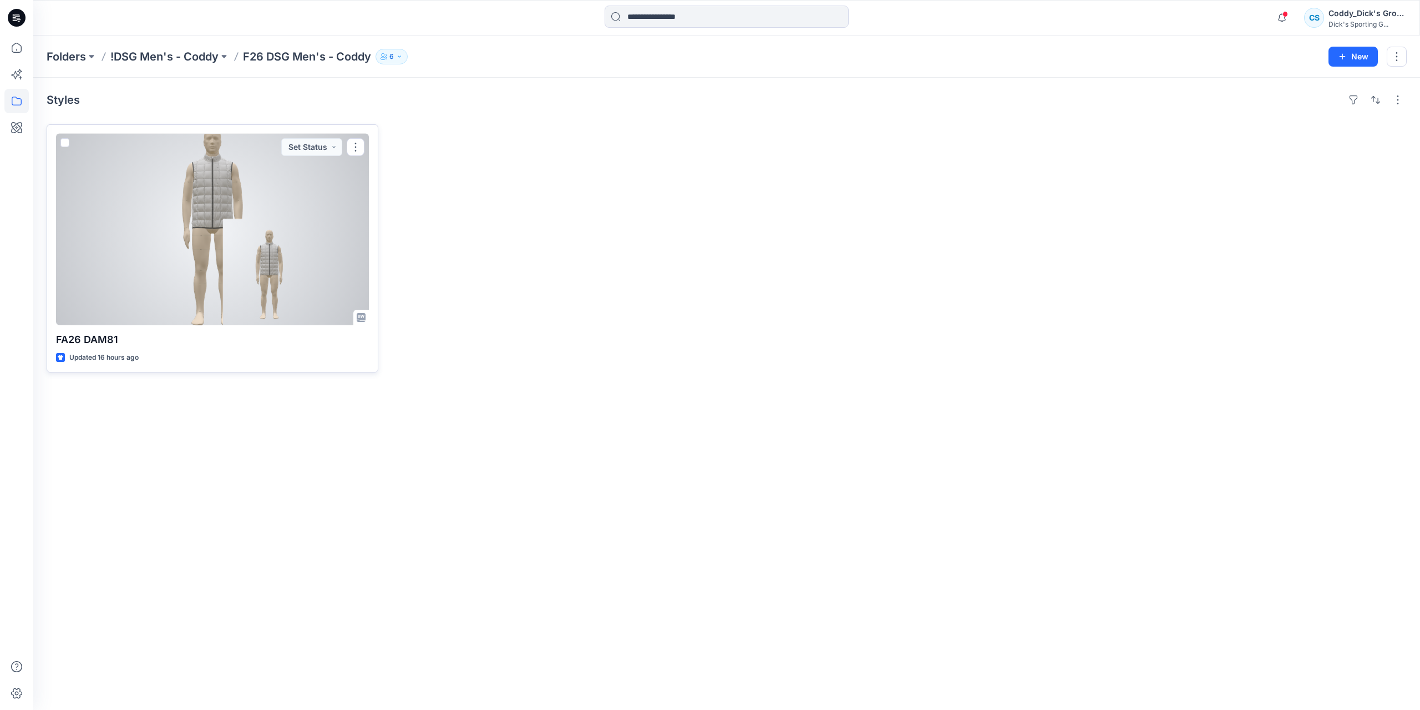
click at [251, 255] on div at bounding box center [212, 229] width 313 height 191
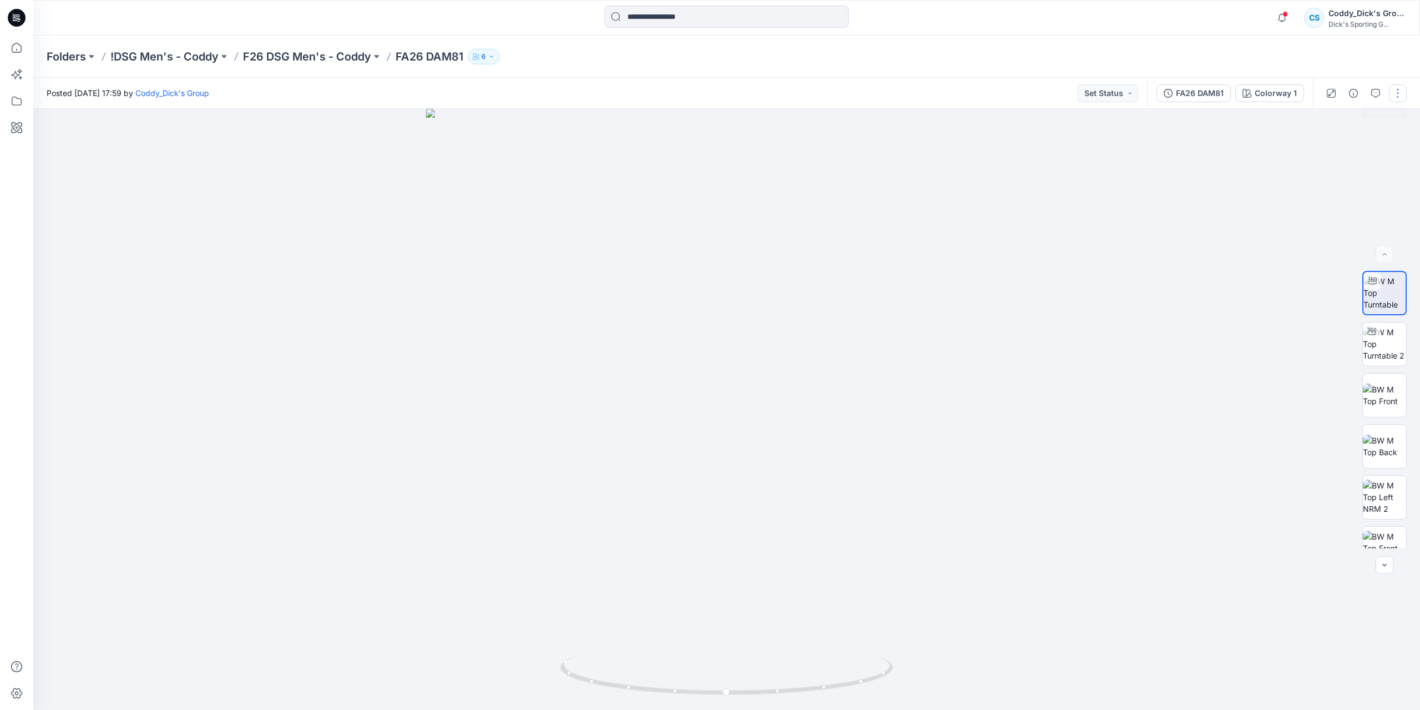
click at [1400, 98] on button "button" at bounding box center [1398, 93] width 18 height 18
click at [1166, 44] on div "Folders !DSG Men's - Coddy F26 DSG Men's - Coddy FA26 DAM81 6" at bounding box center [726, 57] width 1387 height 42
